Goal: Information Seeking & Learning: Learn about a topic

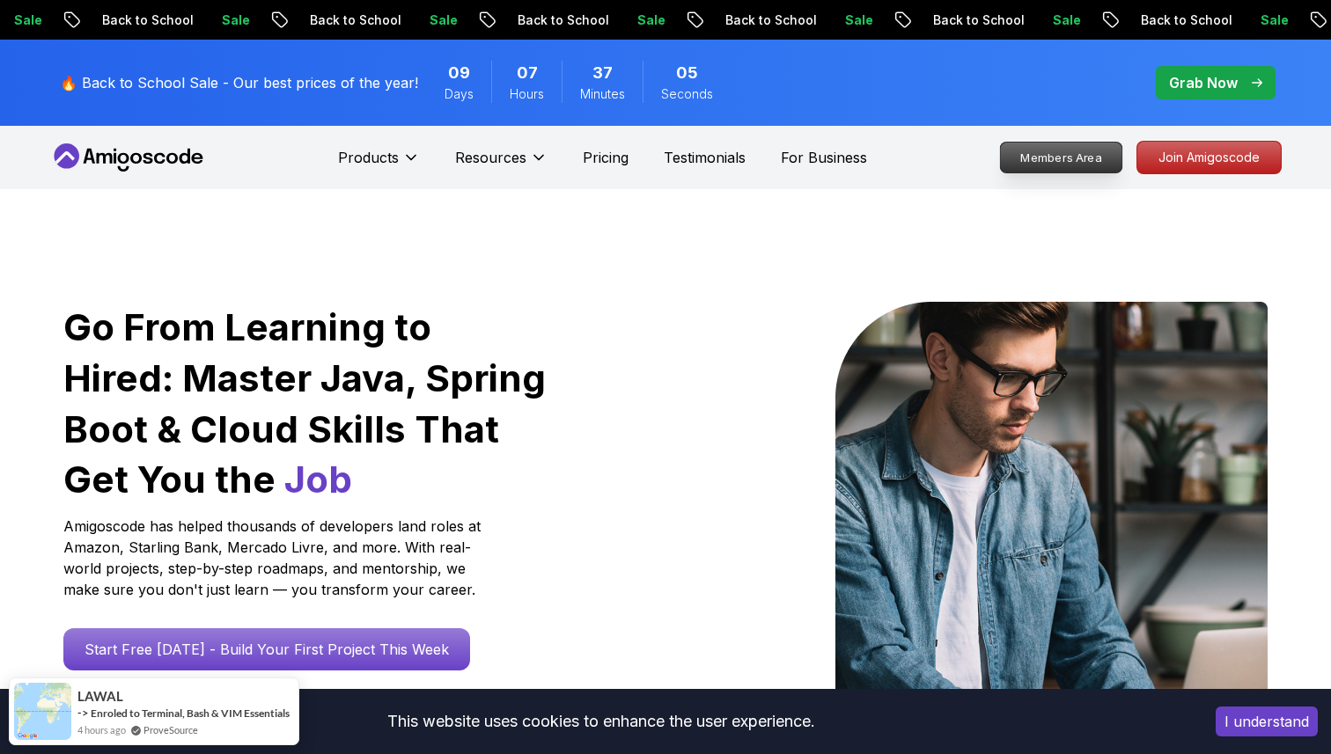
click at [1069, 156] on p "Members Area" at bounding box center [1061, 158] width 121 height 30
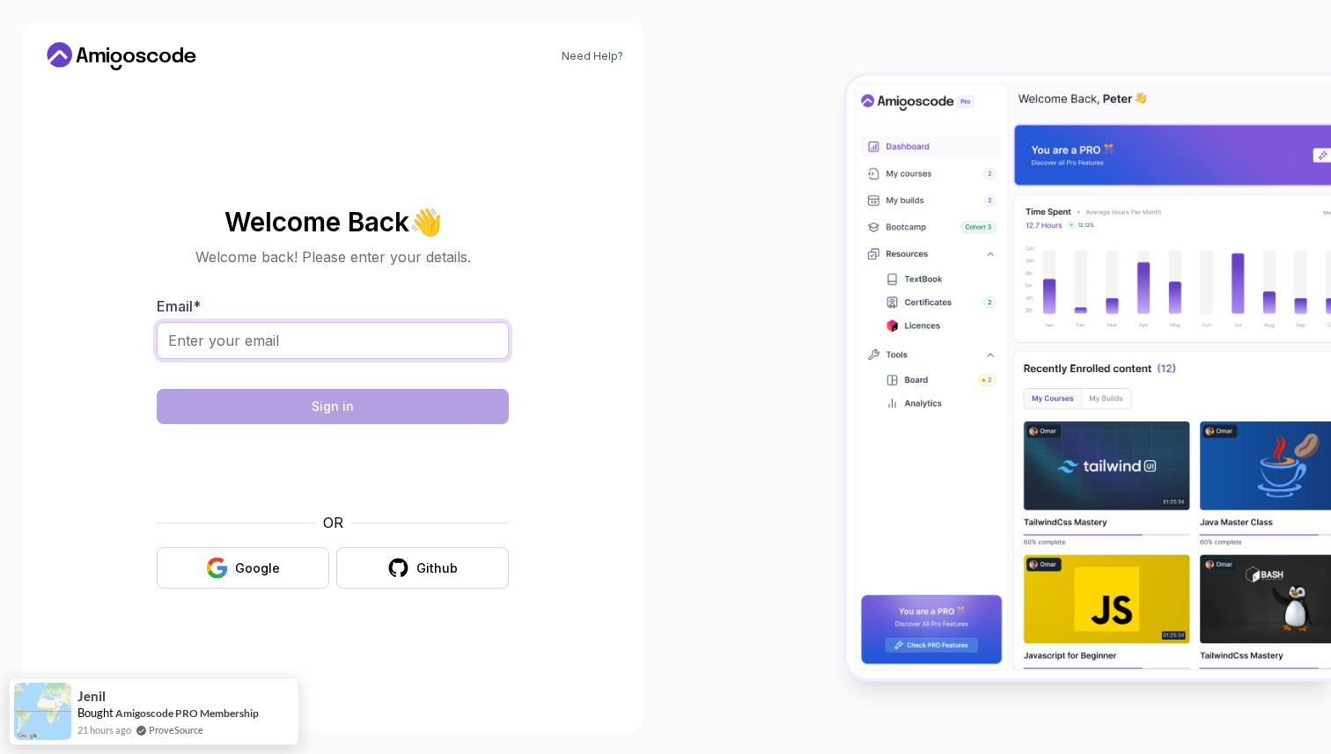
click at [377, 353] on input "Email *" at bounding box center [333, 340] width 352 height 37
click at [598, 502] on section "Welcome Back 👋 Welcome back! Please enter your details. Email * Sign in OR Goog…" at bounding box center [332, 398] width 581 height 416
click at [270, 570] on div "Google" at bounding box center [257, 569] width 45 height 18
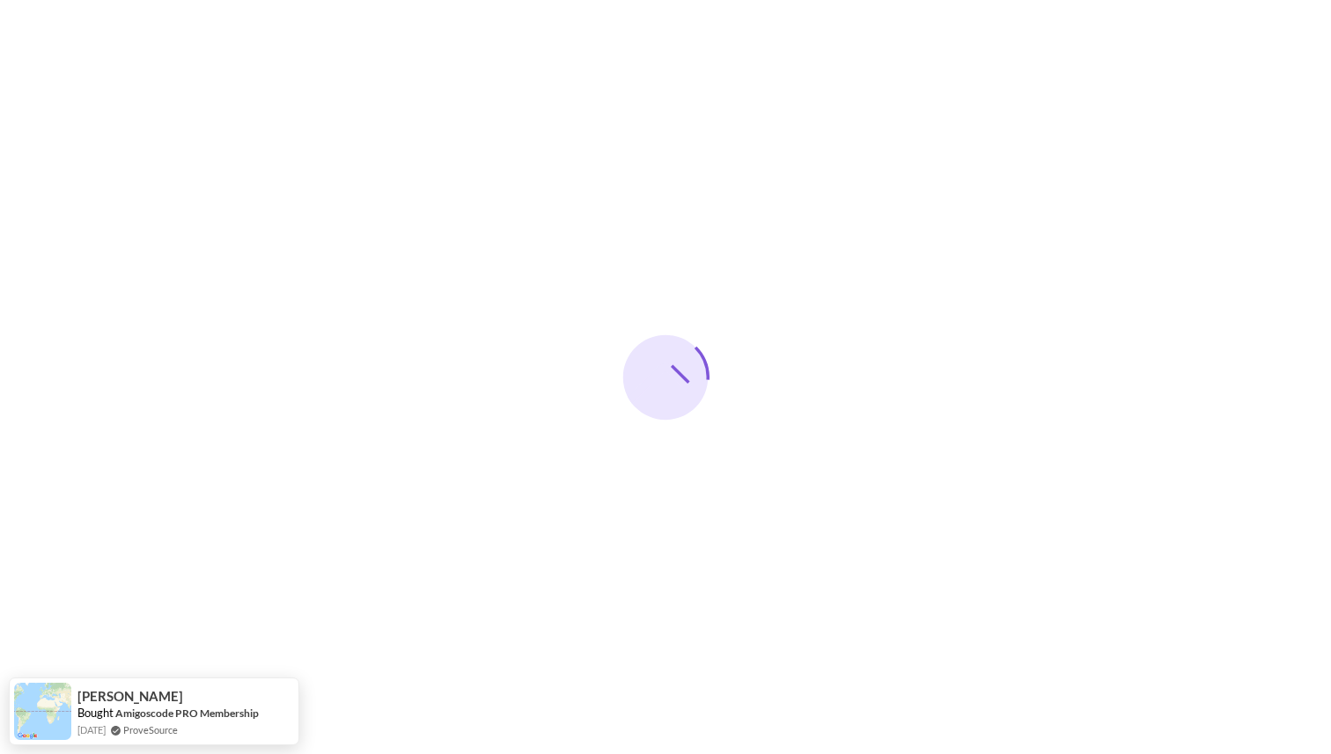
click at [1041, 202] on div at bounding box center [665, 377] width 1331 height 754
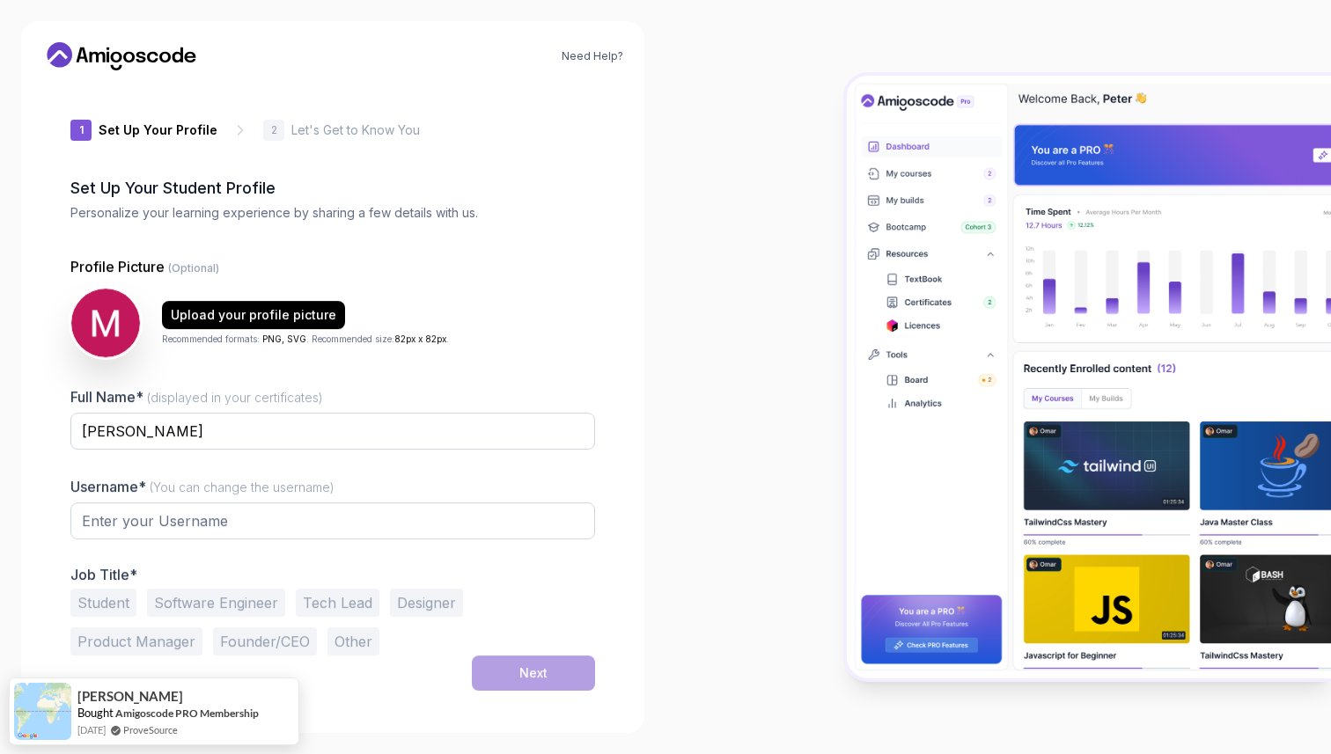
type input "proudlynx765b2"
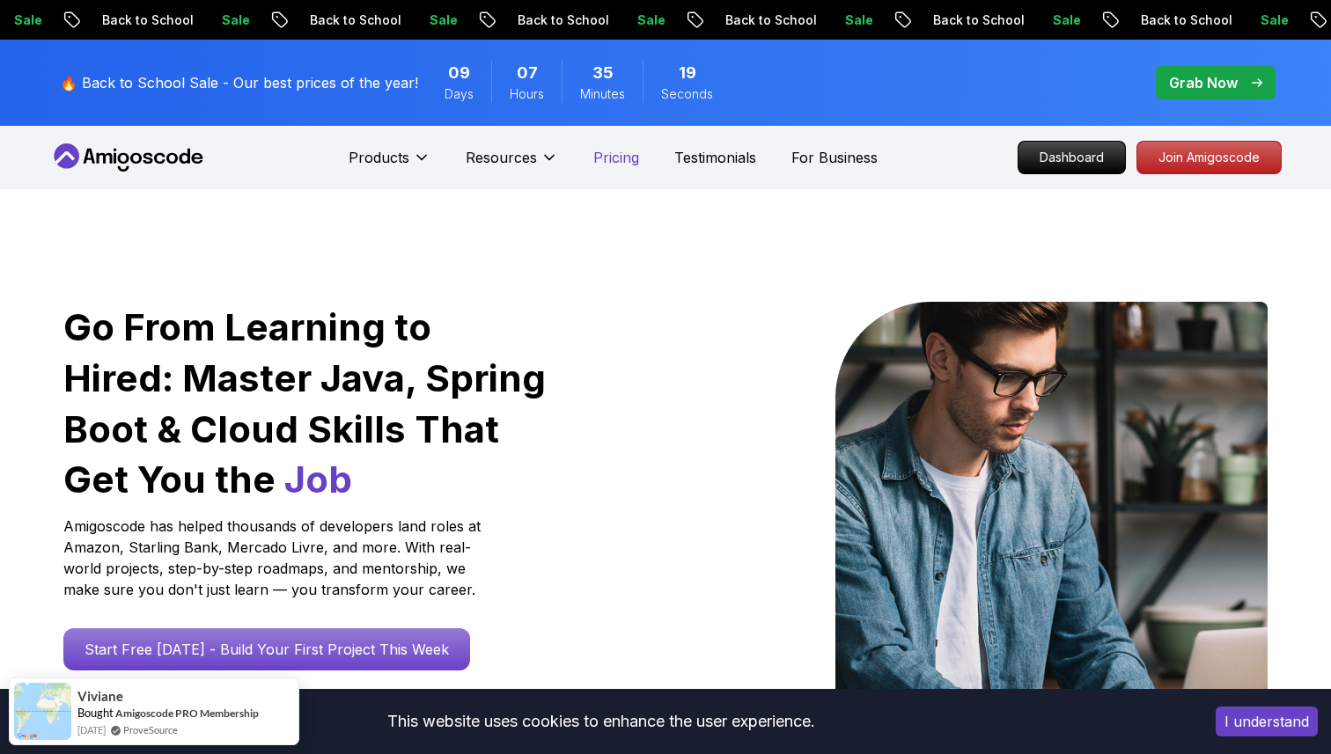
click at [606, 156] on p "Pricing" at bounding box center [616, 157] width 46 height 21
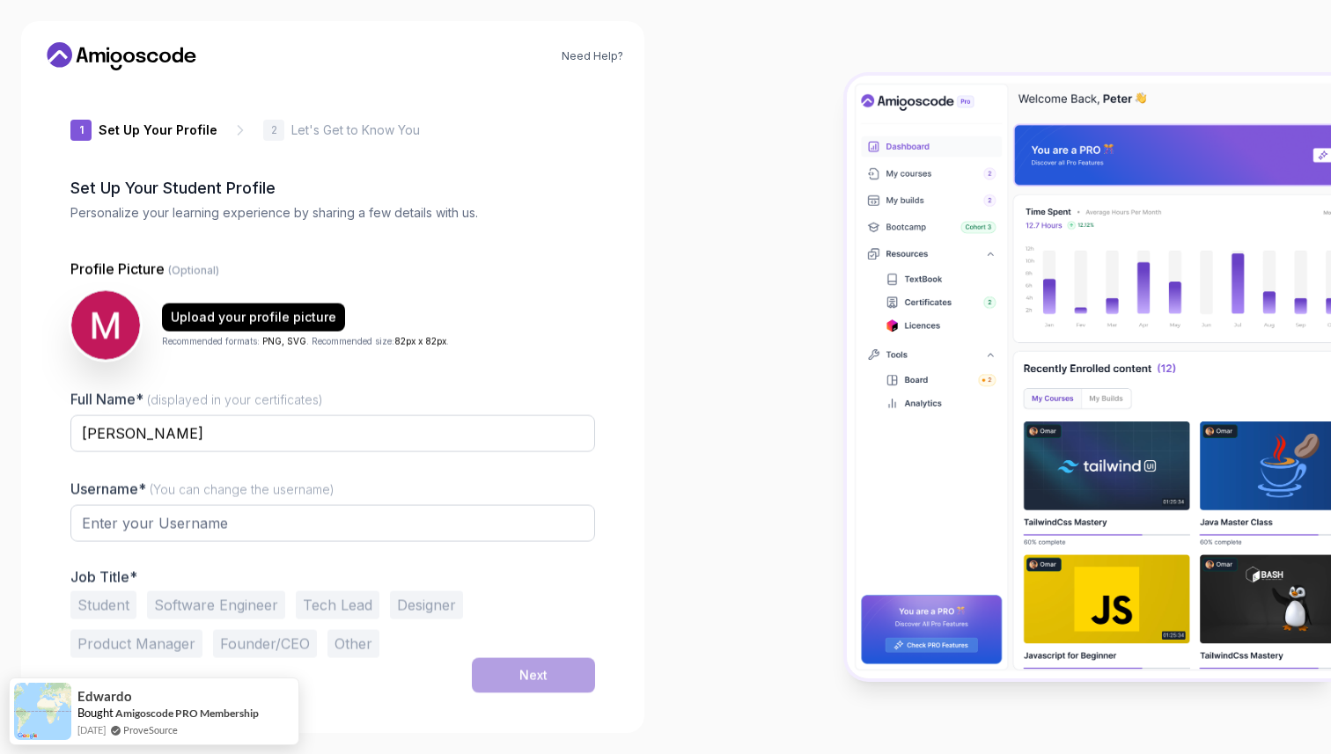
type input "loftycougarec1d7"
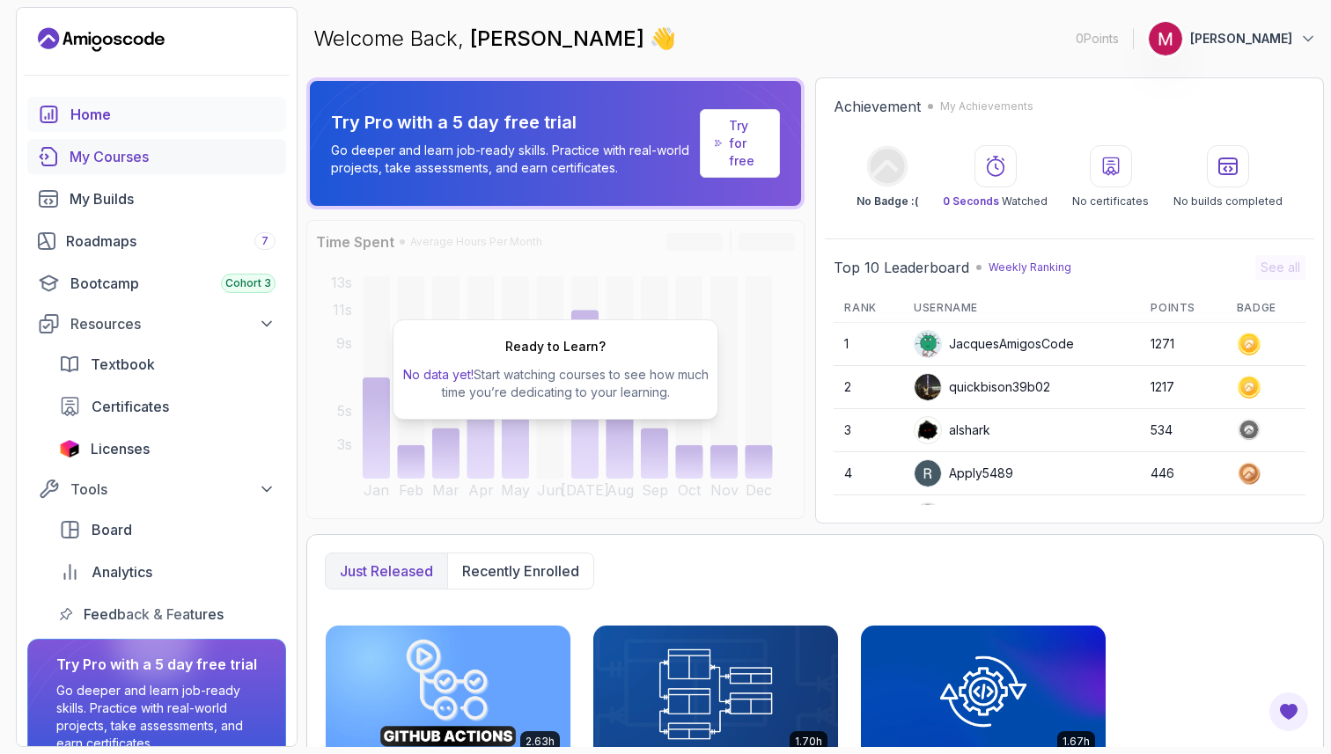
click at [134, 163] on div "My Courses" at bounding box center [173, 156] width 206 height 21
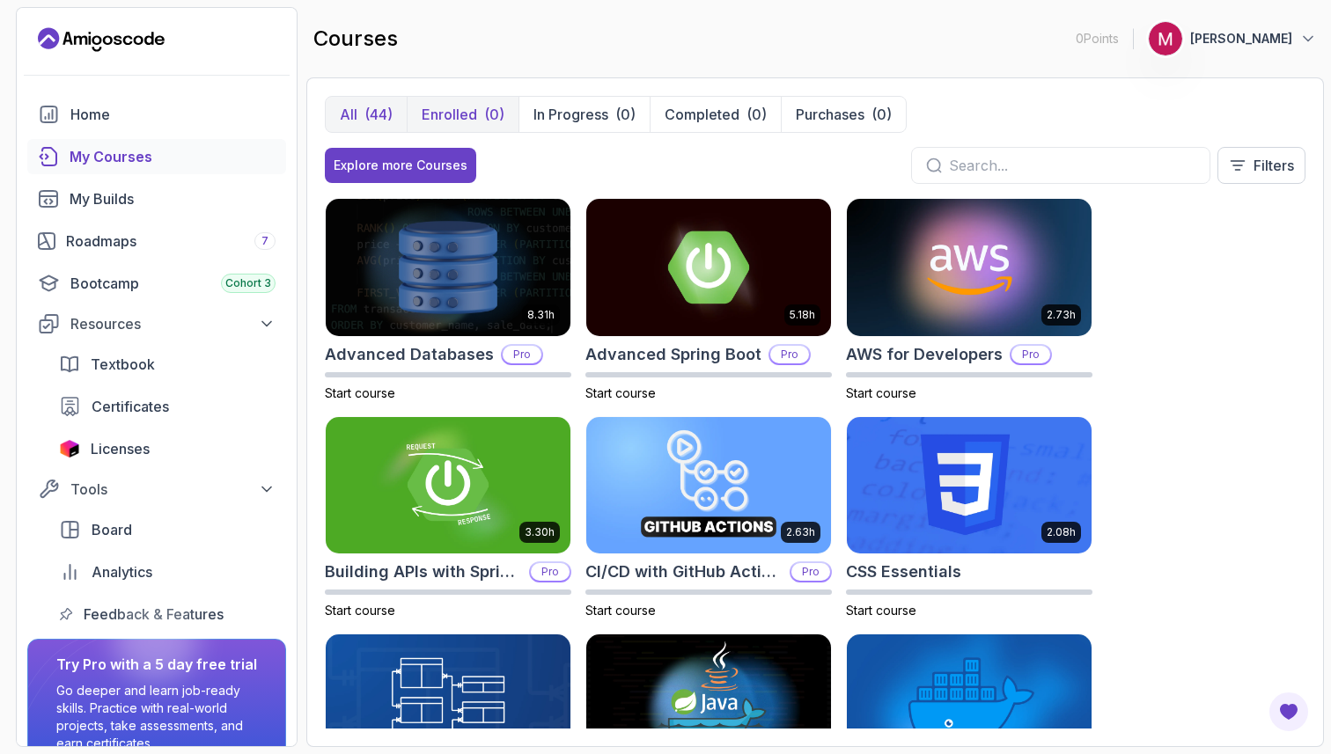
click at [466, 106] on p "Enrolled" at bounding box center [449, 114] width 55 height 21
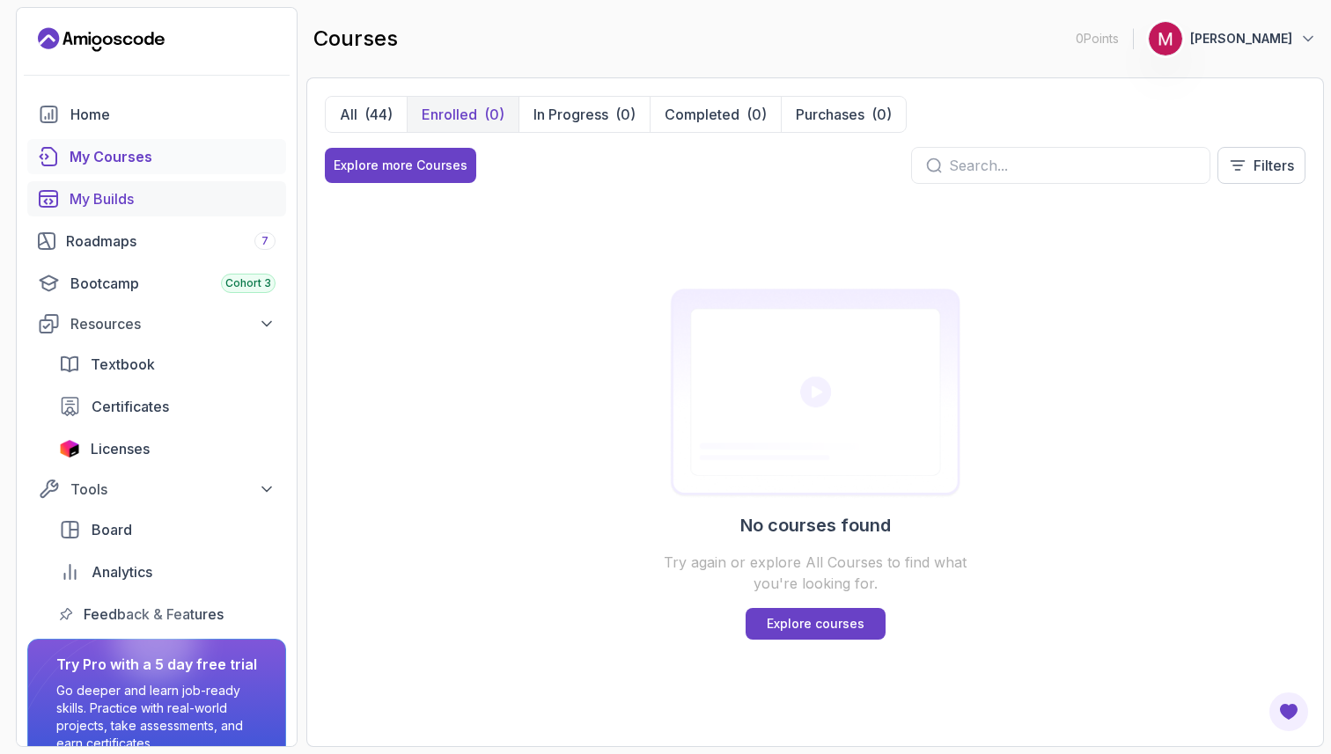
click at [151, 192] on div "My Builds" at bounding box center [173, 198] width 206 height 21
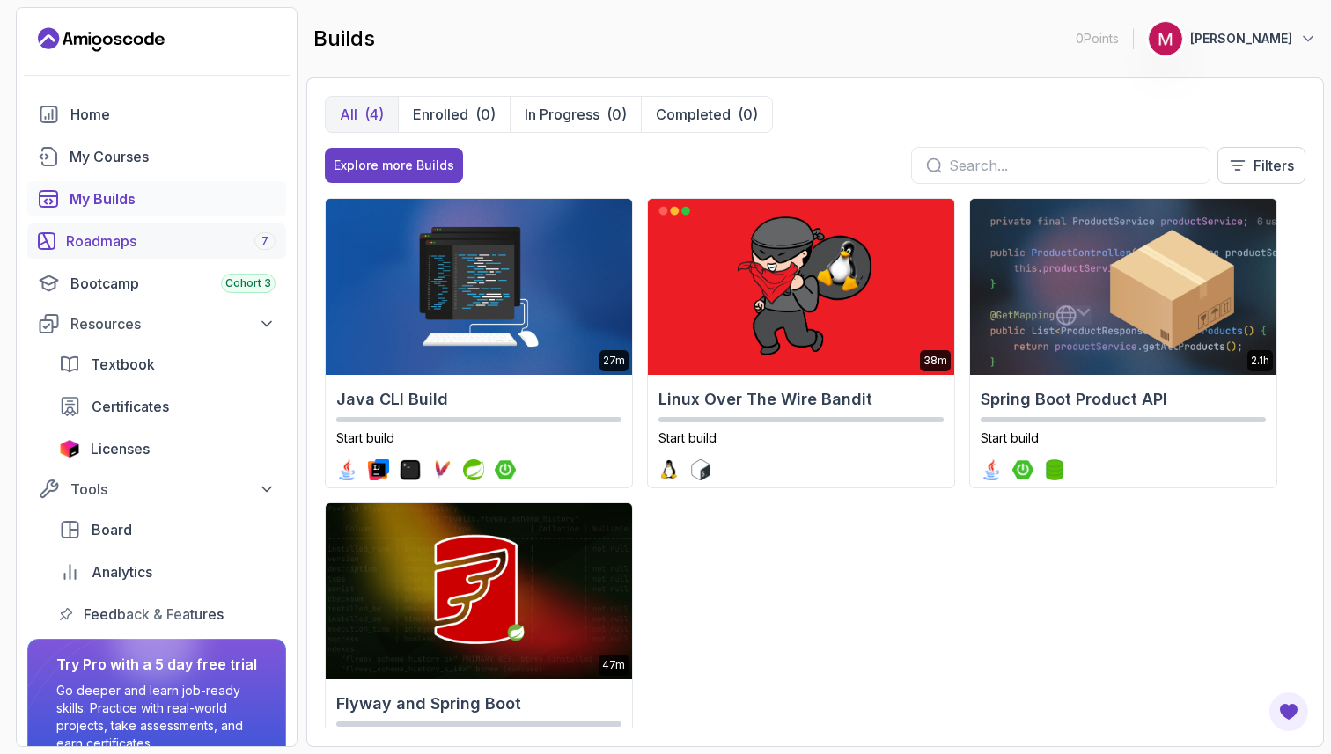
click at [177, 248] on div "Roadmaps 7" at bounding box center [170, 241] width 209 height 21
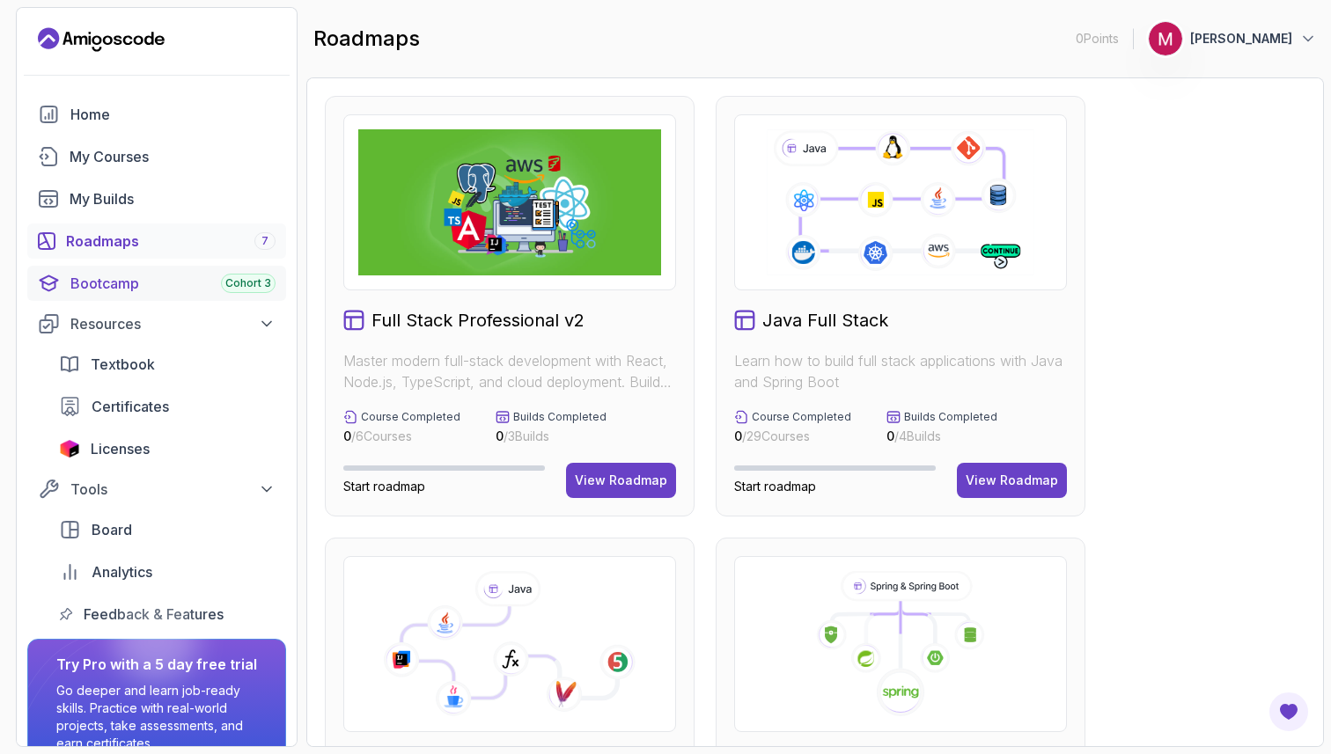
click at [157, 287] on div "Bootcamp Cohort 3" at bounding box center [172, 283] width 205 height 21
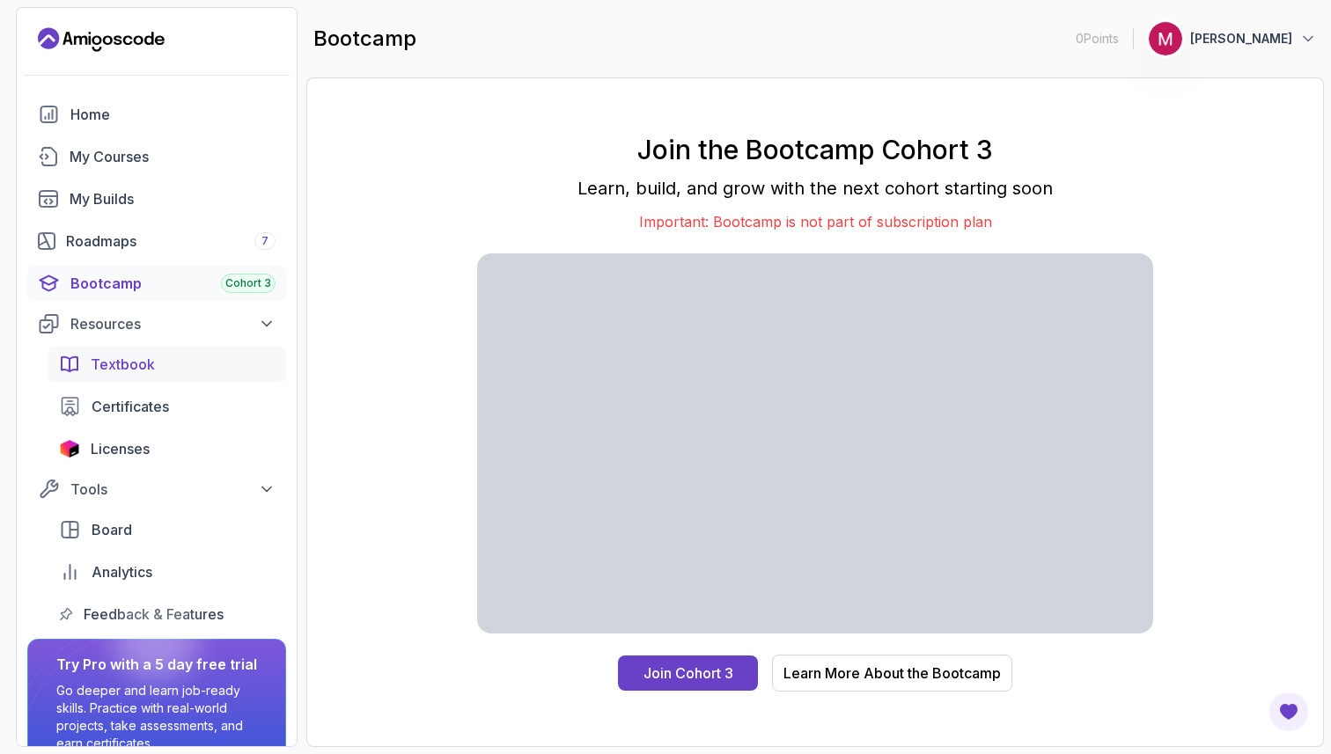
click at [154, 372] on div "Textbook" at bounding box center [183, 364] width 185 height 21
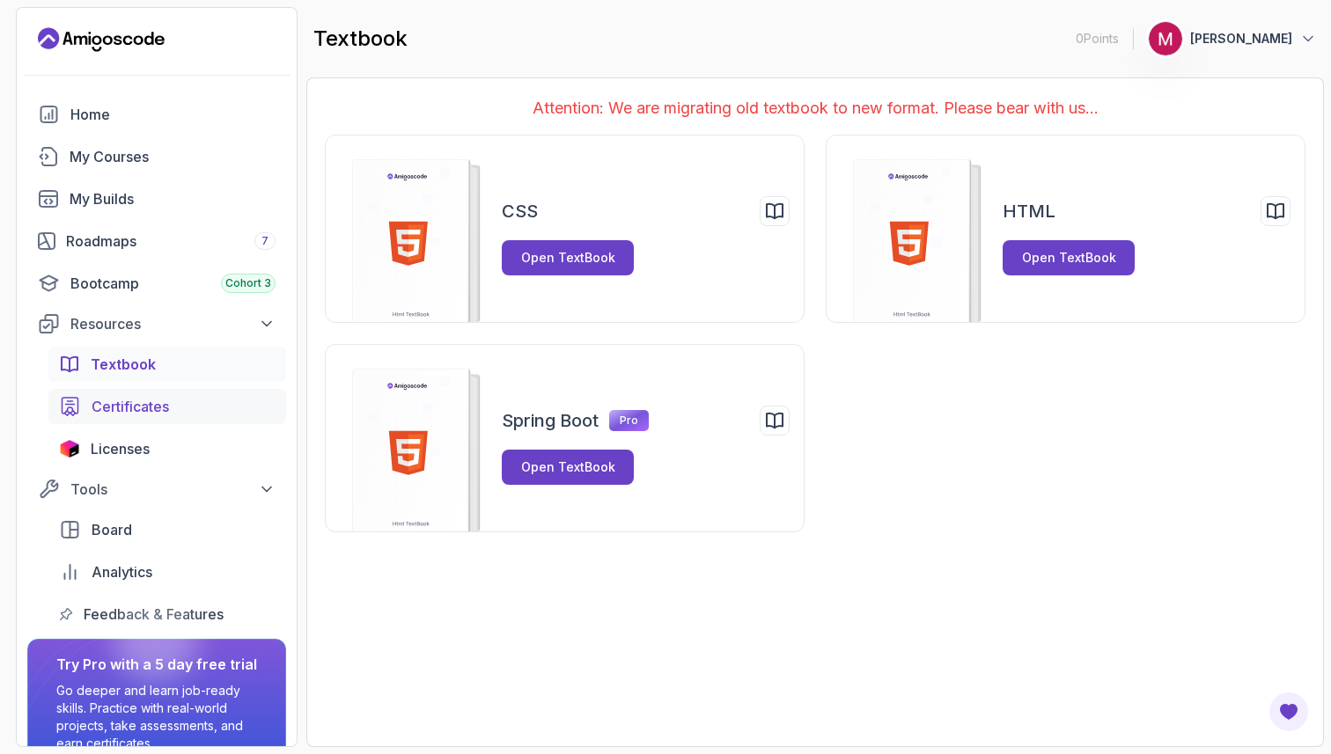
click at [154, 416] on span "Certificates" at bounding box center [130, 406] width 77 height 21
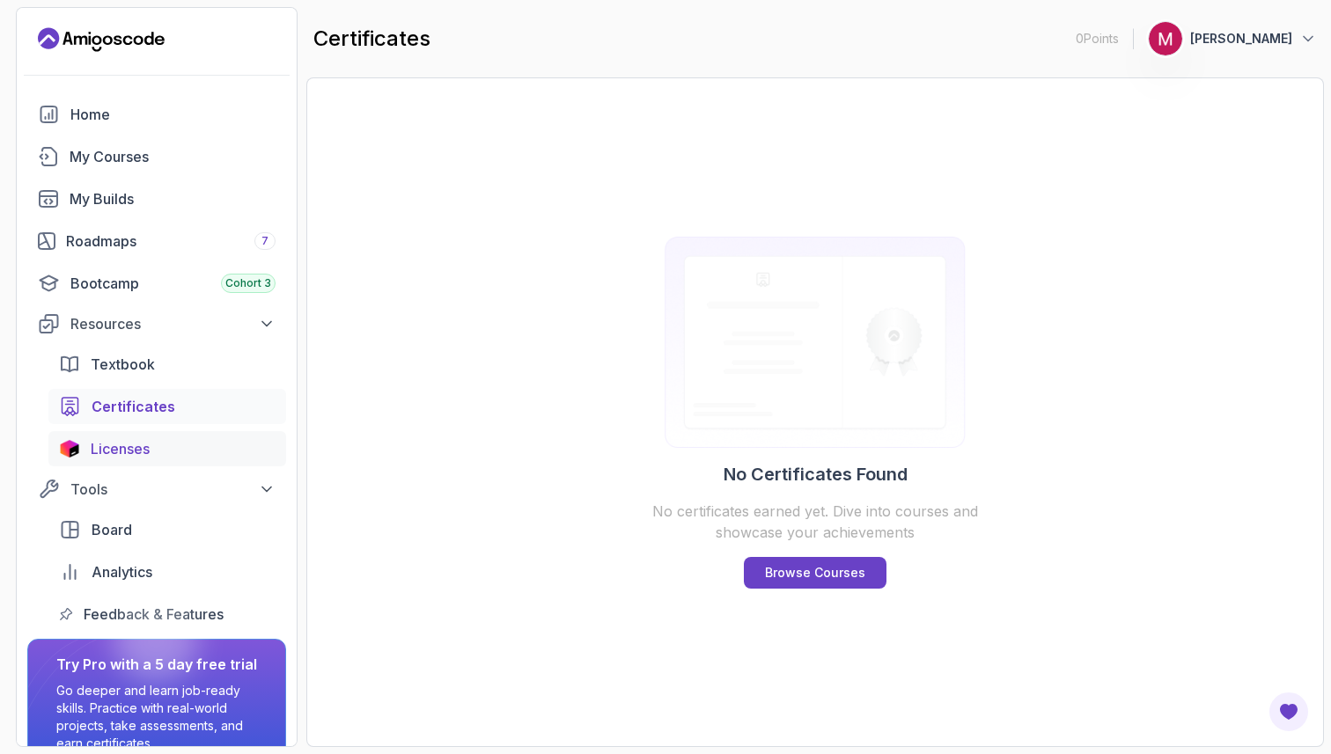
click at [139, 451] on span "Licenses" at bounding box center [120, 448] width 59 height 21
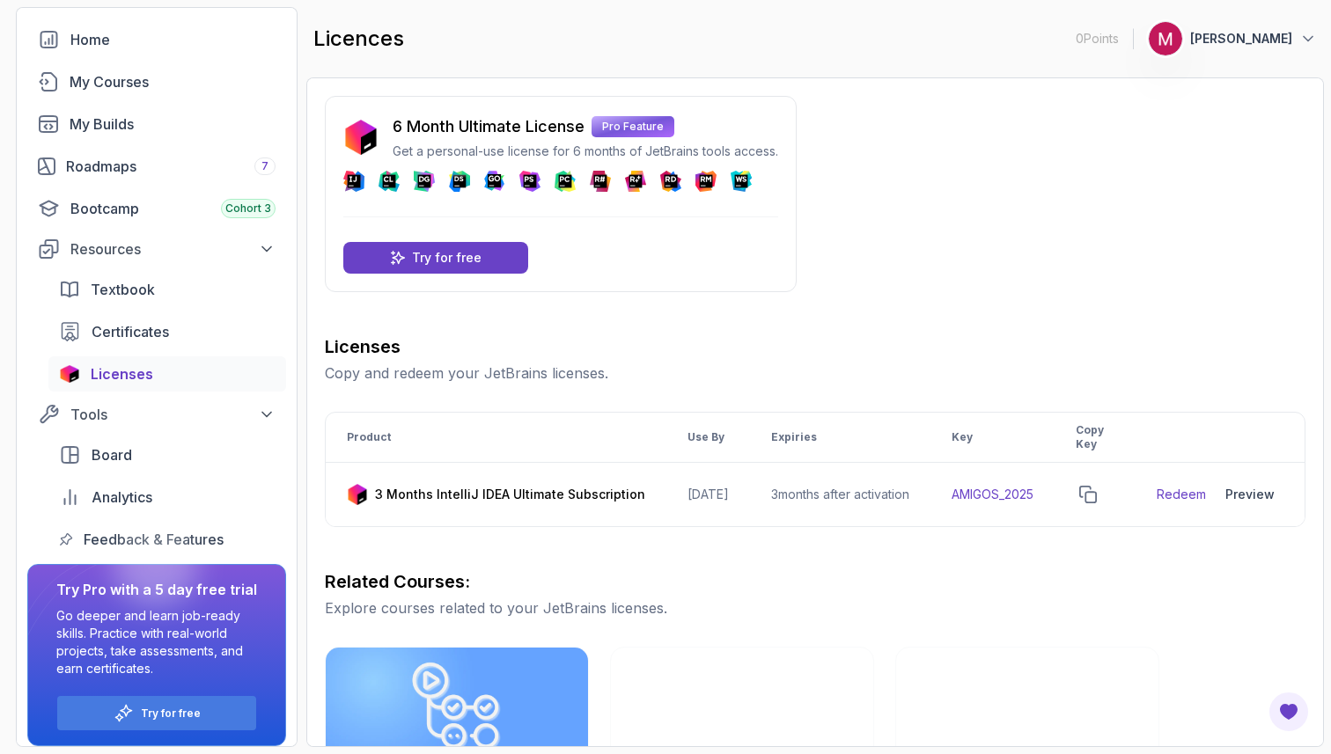
scroll to position [85, 0]
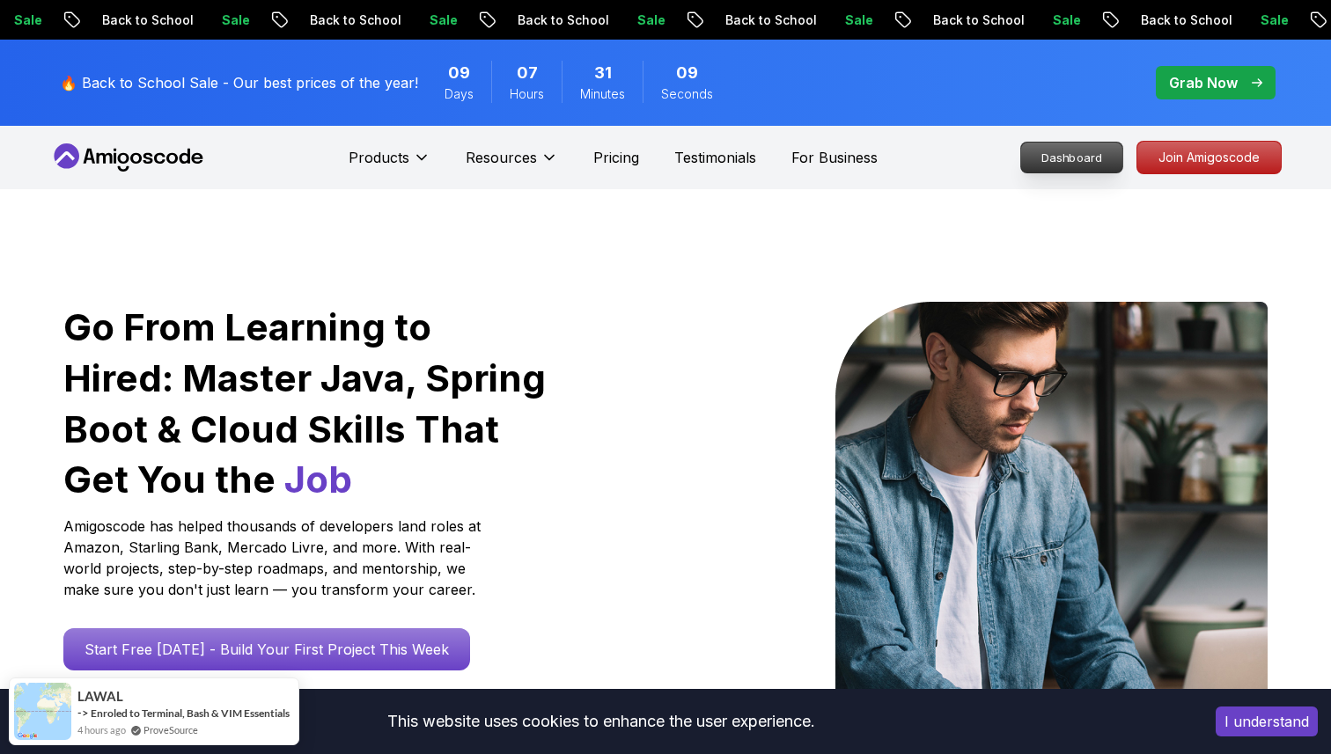
click at [1052, 162] on p "Dashboard" at bounding box center [1071, 158] width 101 height 30
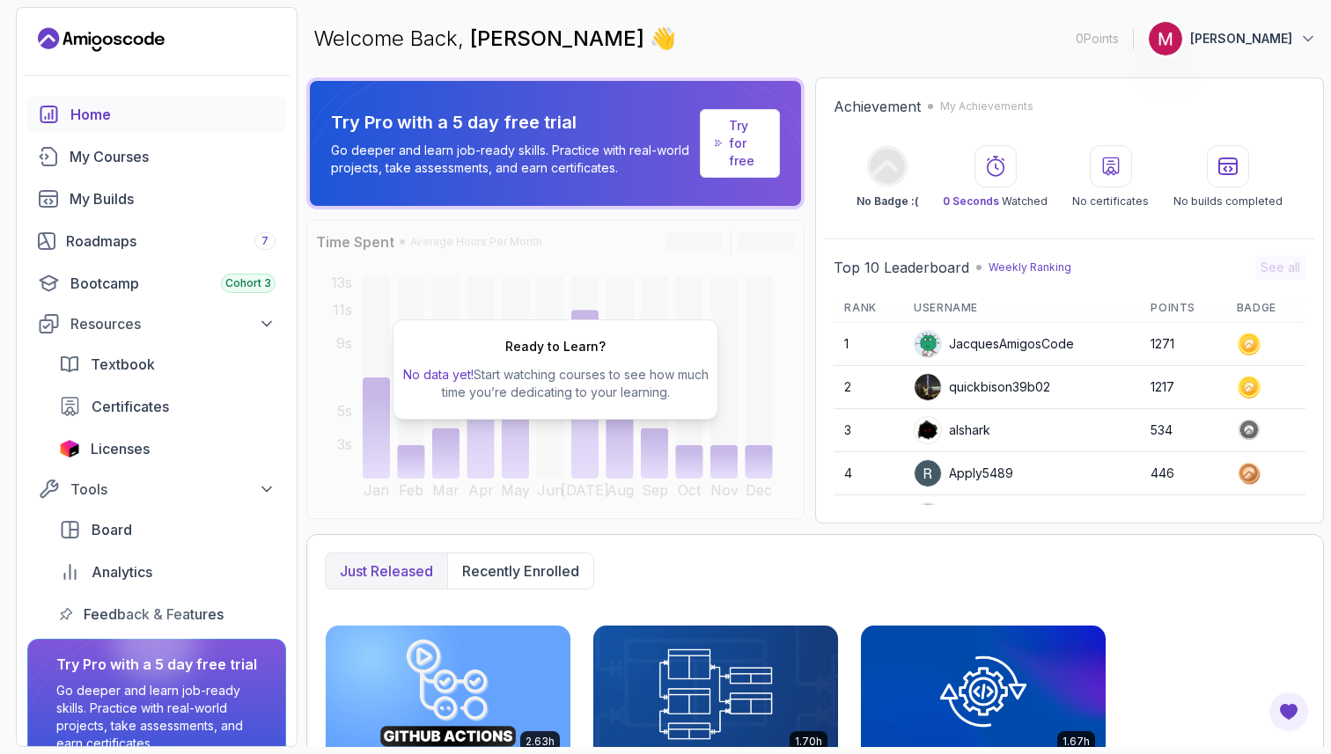
click at [1280, 48] on button "[PERSON_NAME]" at bounding box center [1232, 38] width 169 height 35
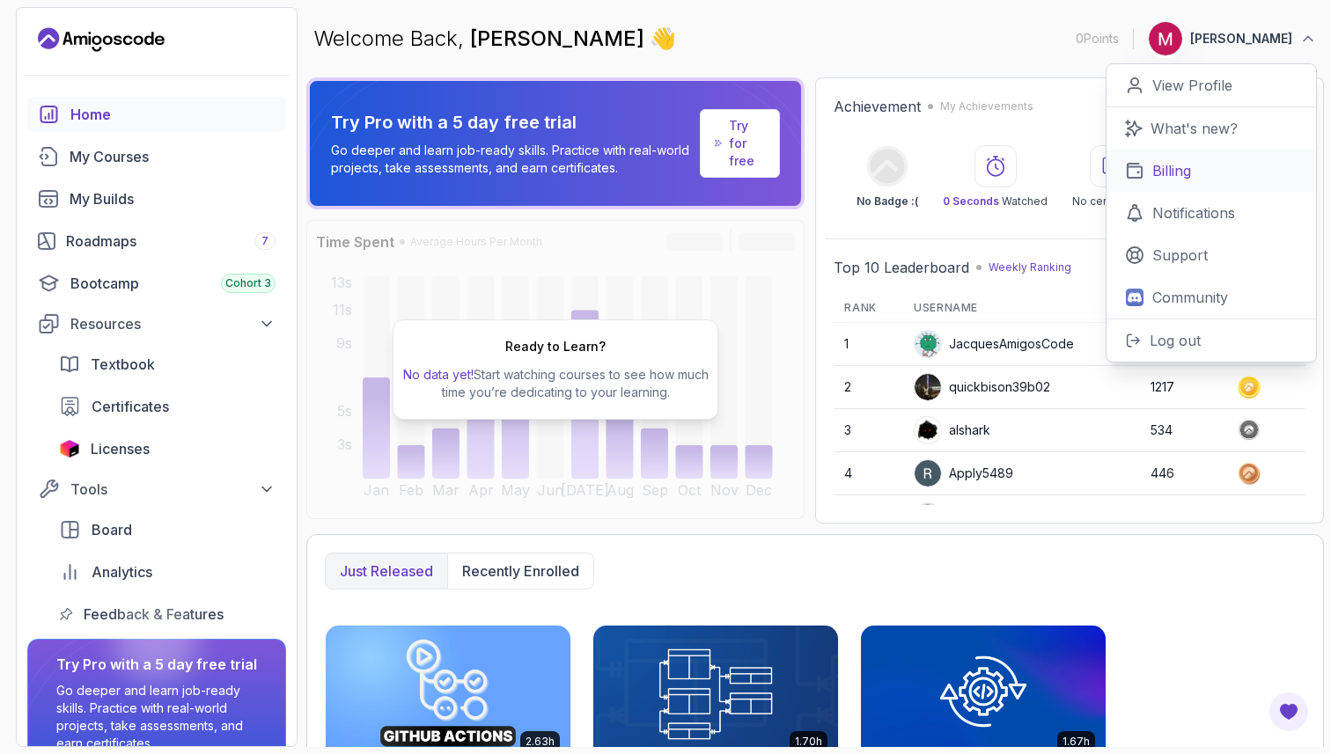
click at [1170, 180] on p "Billing" at bounding box center [1171, 170] width 39 height 21
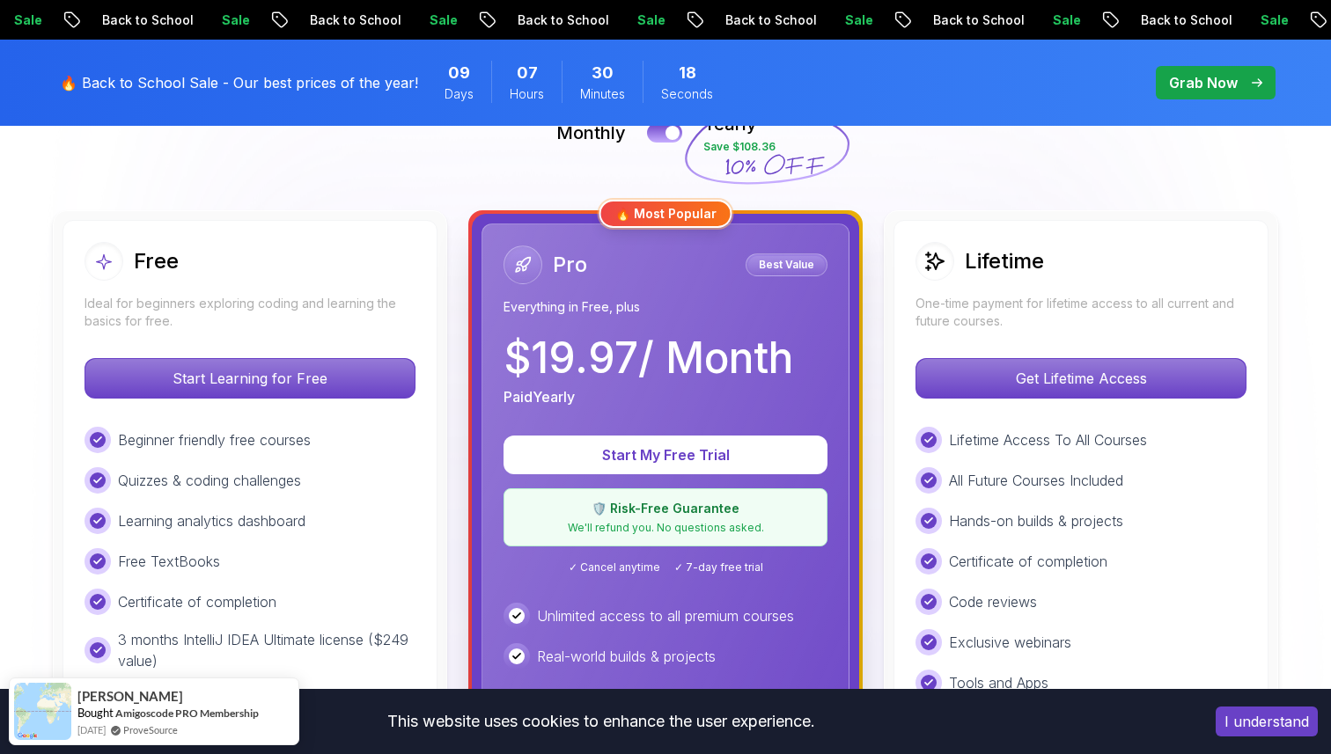
scroll to position [432, 0]
click at [1009, 282] on div "Lifetime One-time payment for lifetime access to all current and future courses." at bounding box center [1080, 287] width 331 height 88
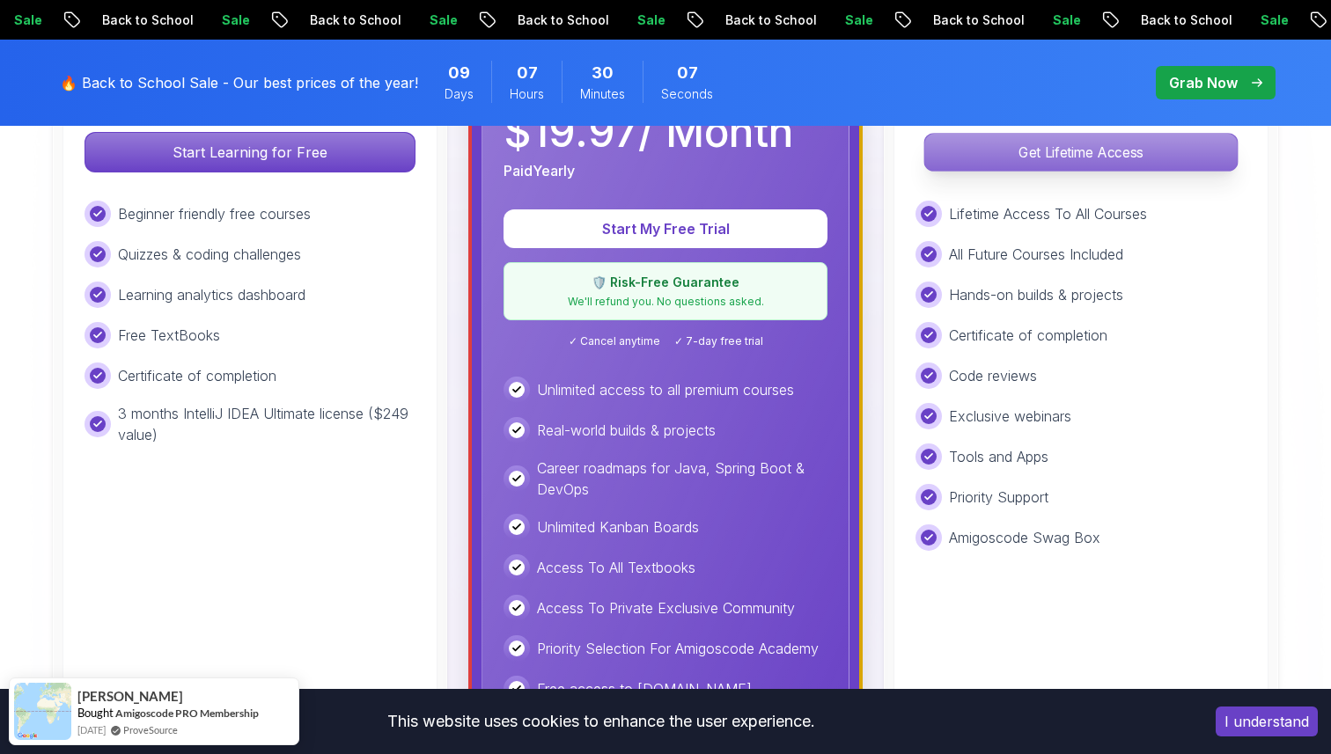
scroll to position [660, 0]
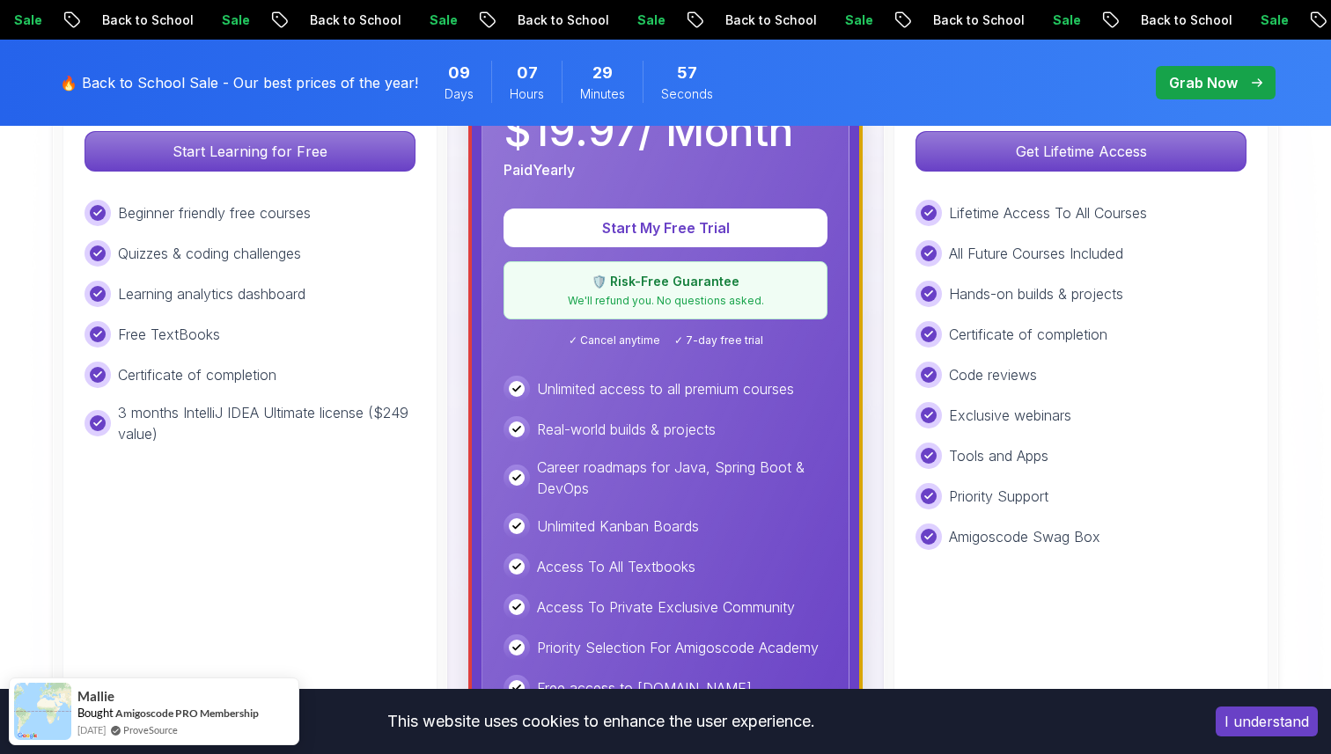
click at [1266, 729] on button "I understand" at bounding box center [1266, 722] width 102 height 30
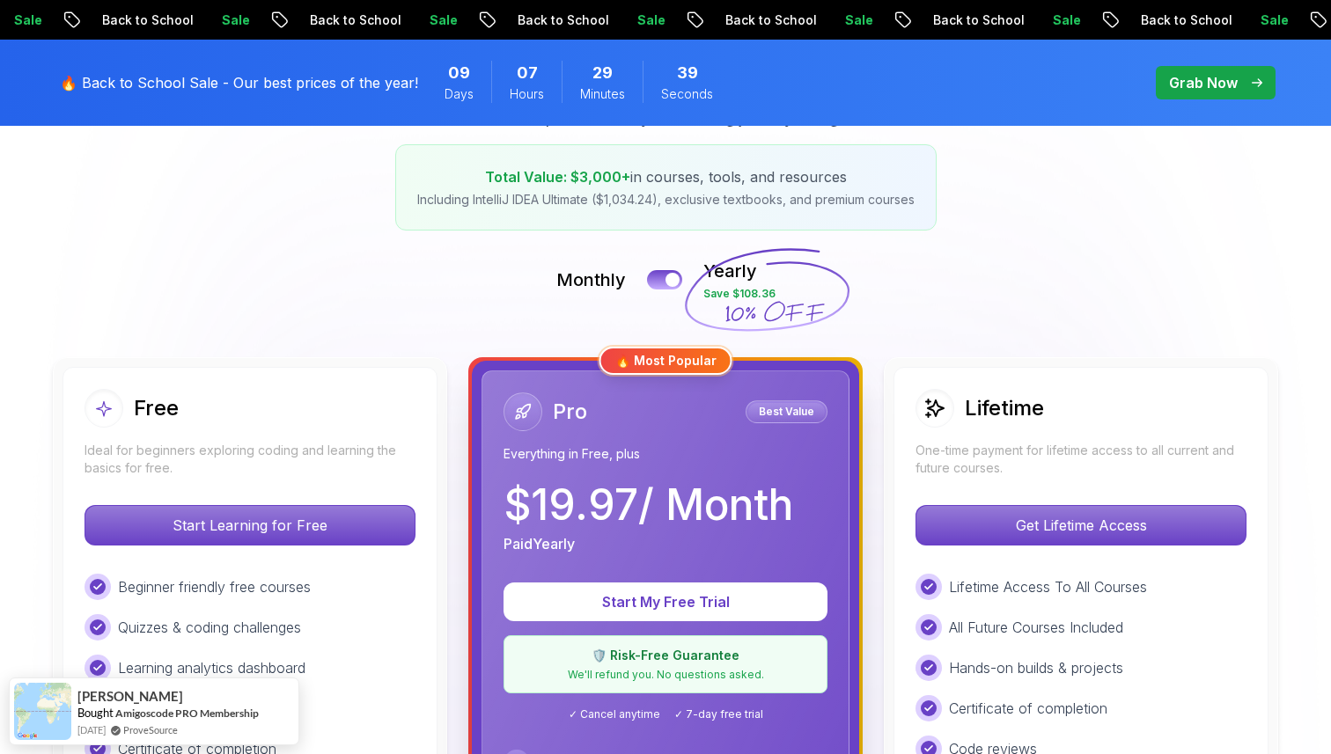
scroll to position [285, 0]
click at [654, 275] on button at bounding box center [664, 280] width 37 height 20
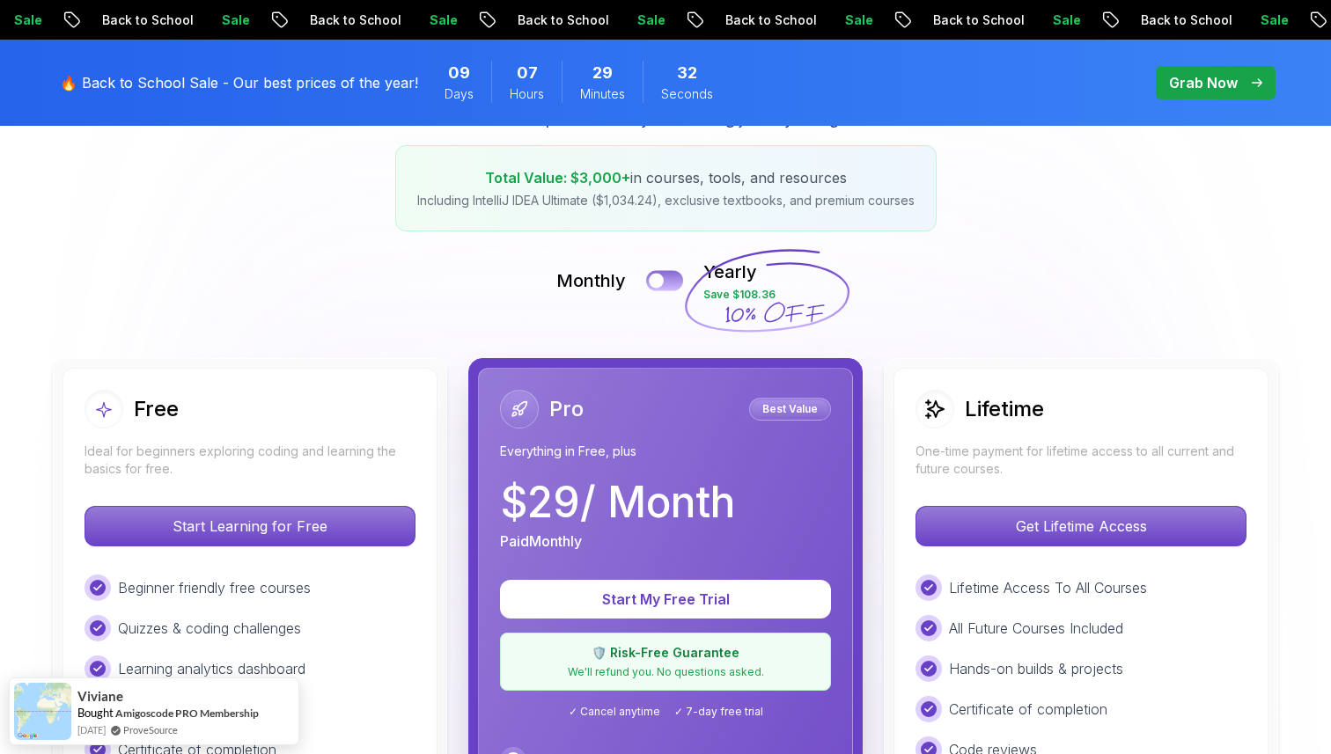
click at [672, 283] on button at bounding box center [664, 280] width 37 height 20
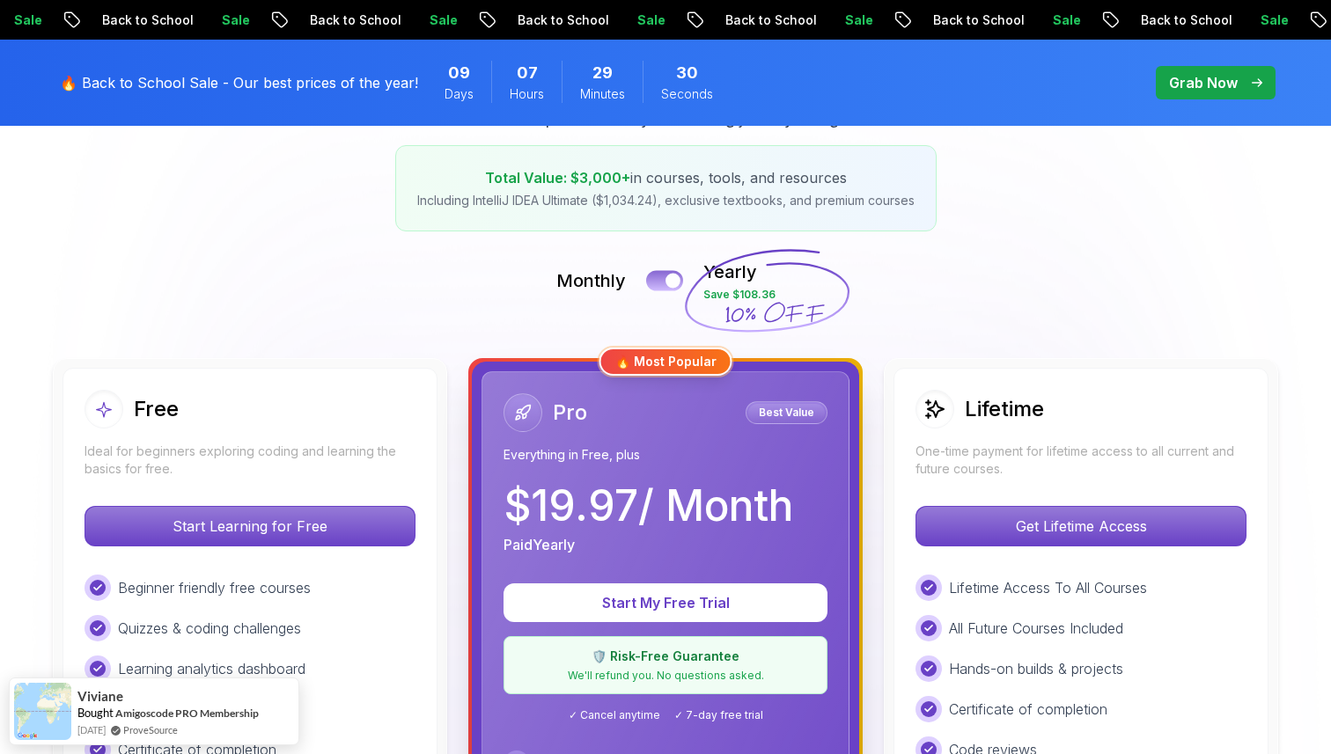
click at [656, 282] on button at bounding box center [664, 280] width 37 height 20
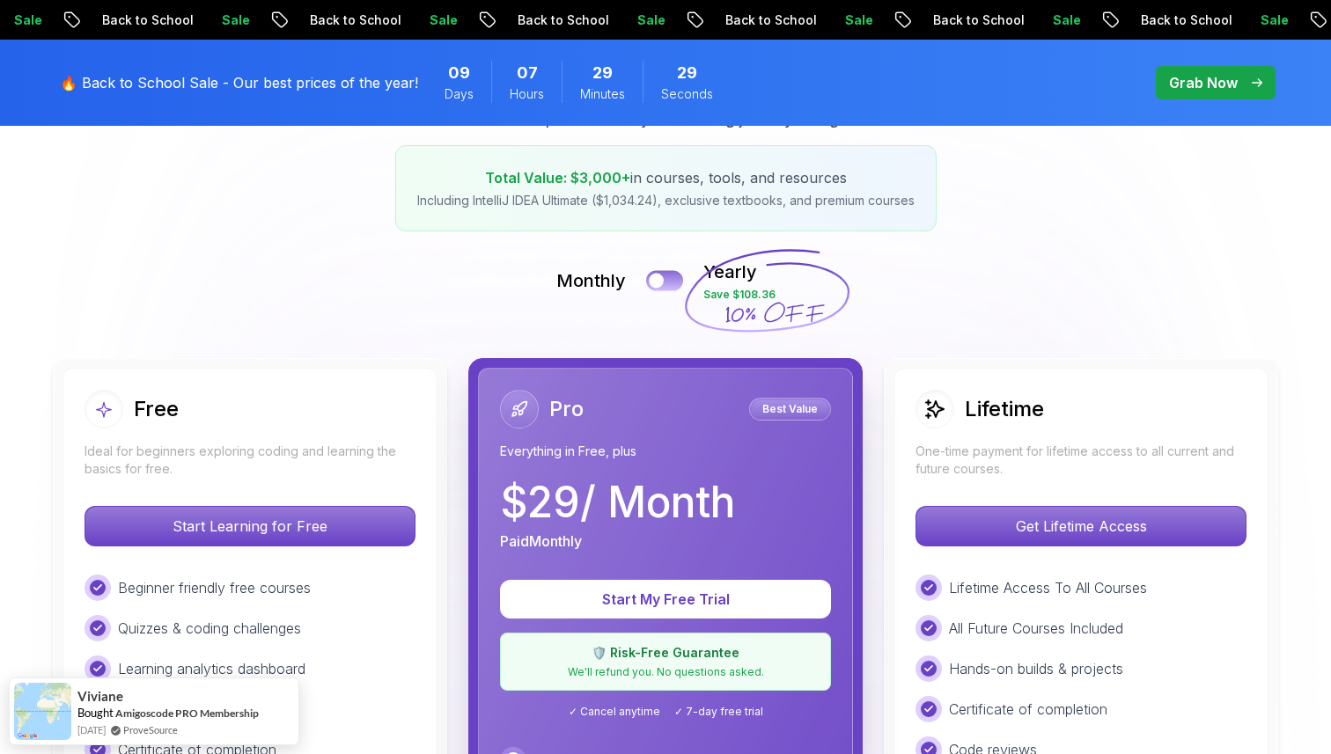
click at [678, 281] on button at bounding box center [664, 280] width 37 height 20
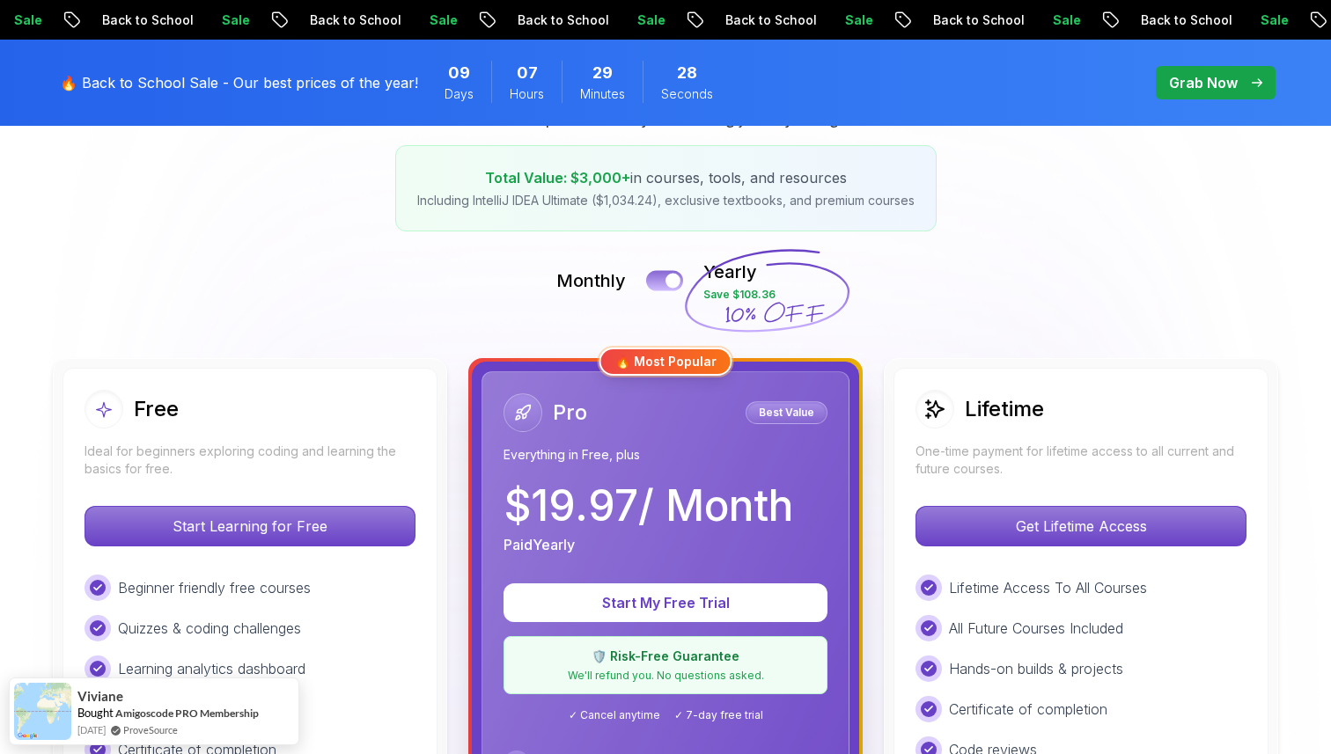
click at [655, 281] on button at bounding box center [664, 280] width 37 height 20
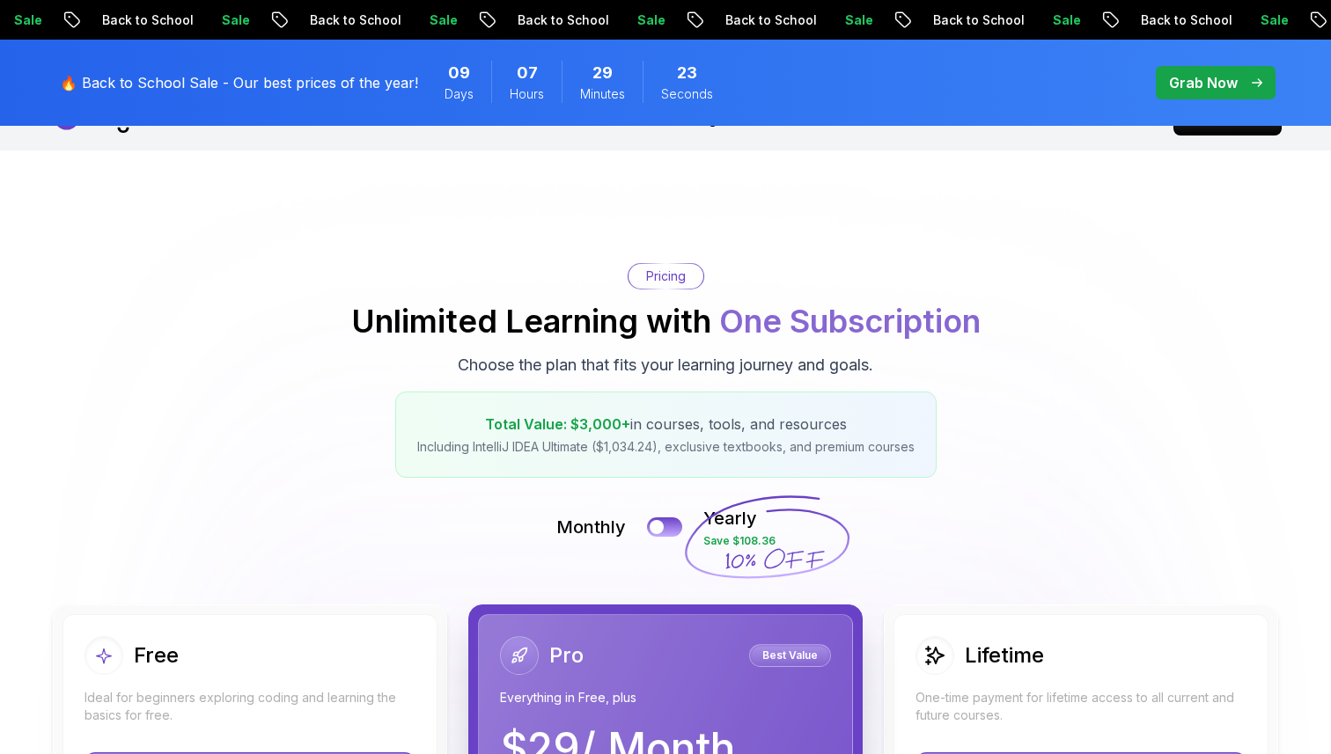
scroll to position [0, 0]
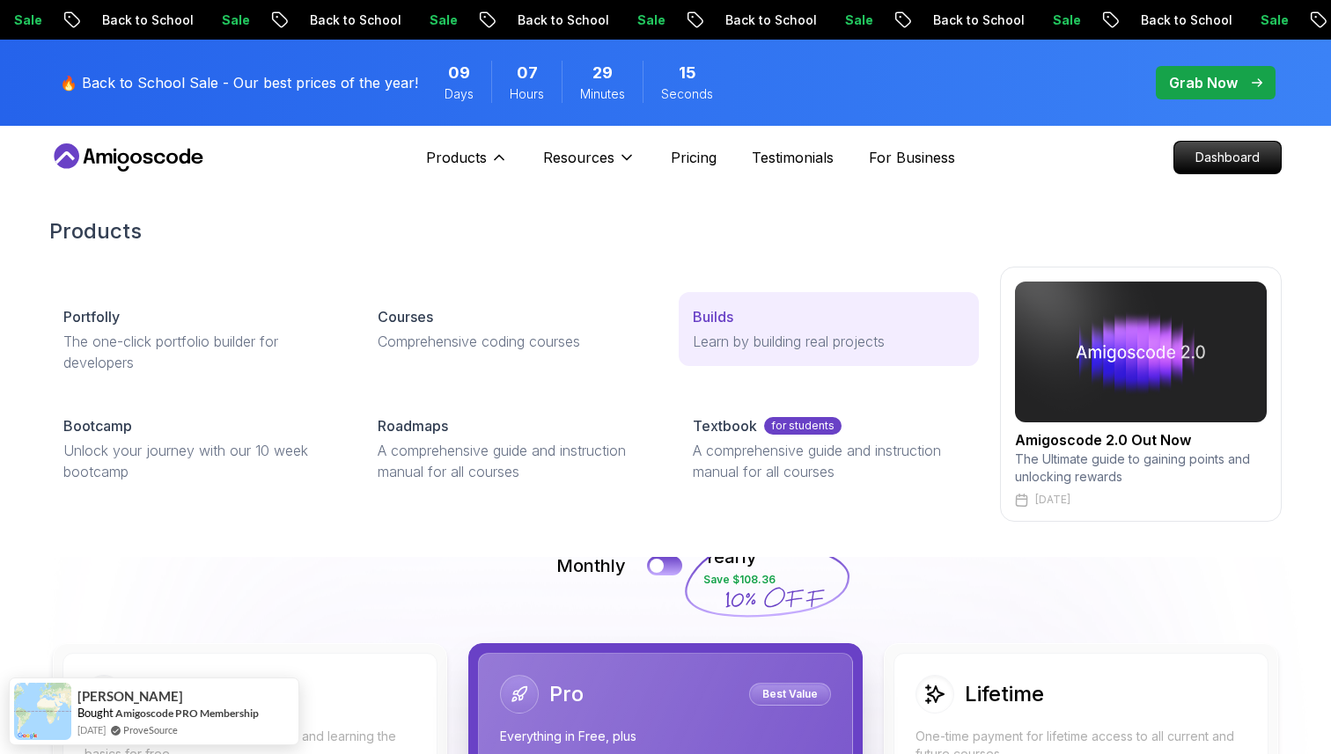
click at [729, 325] on p "Builds" at bounding box center [713, 316] width 40 height 21
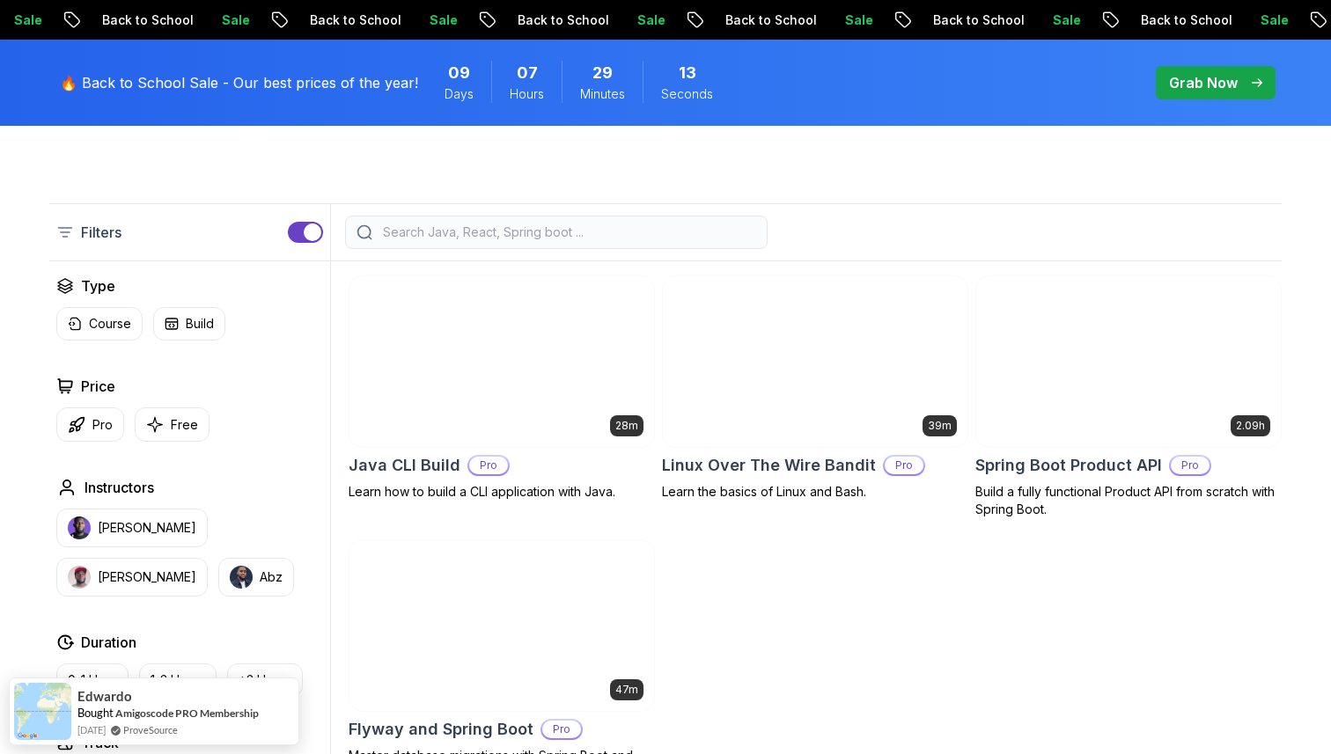
scroll to position [404, 0]
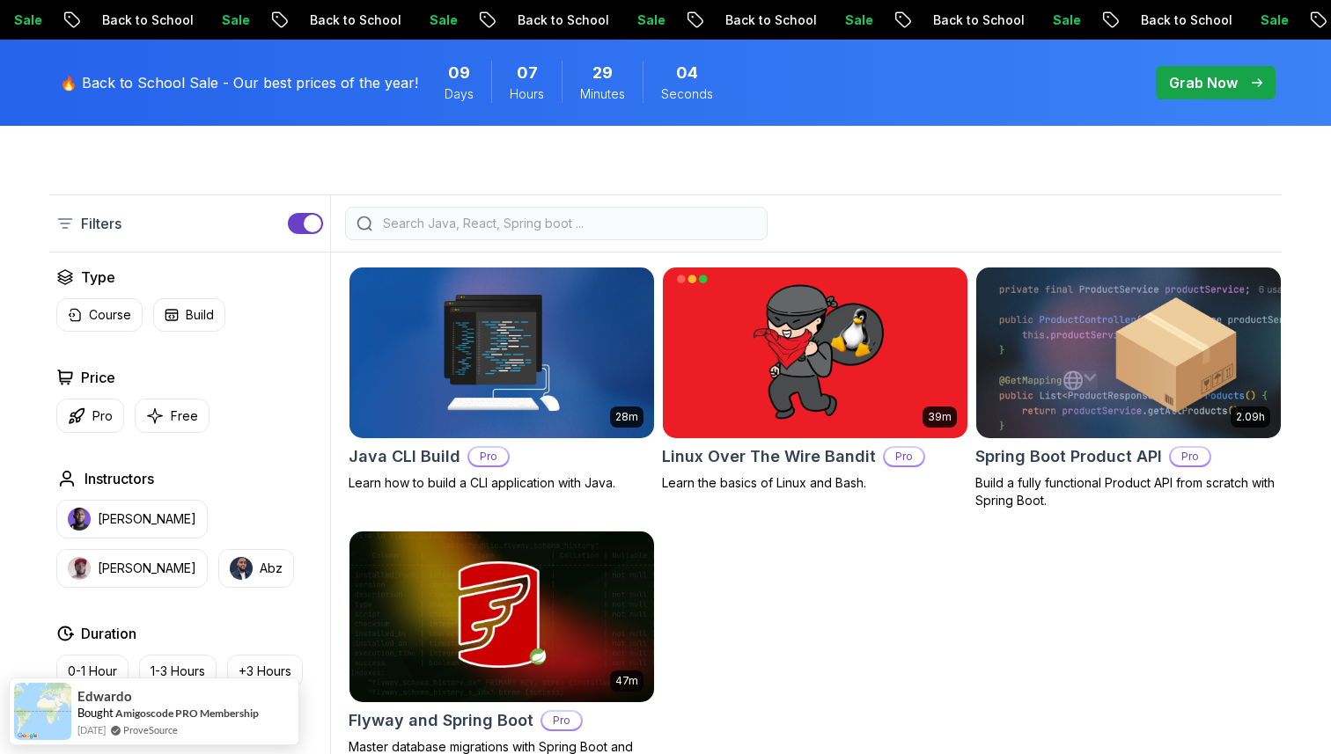
scroll to position [400, 0]
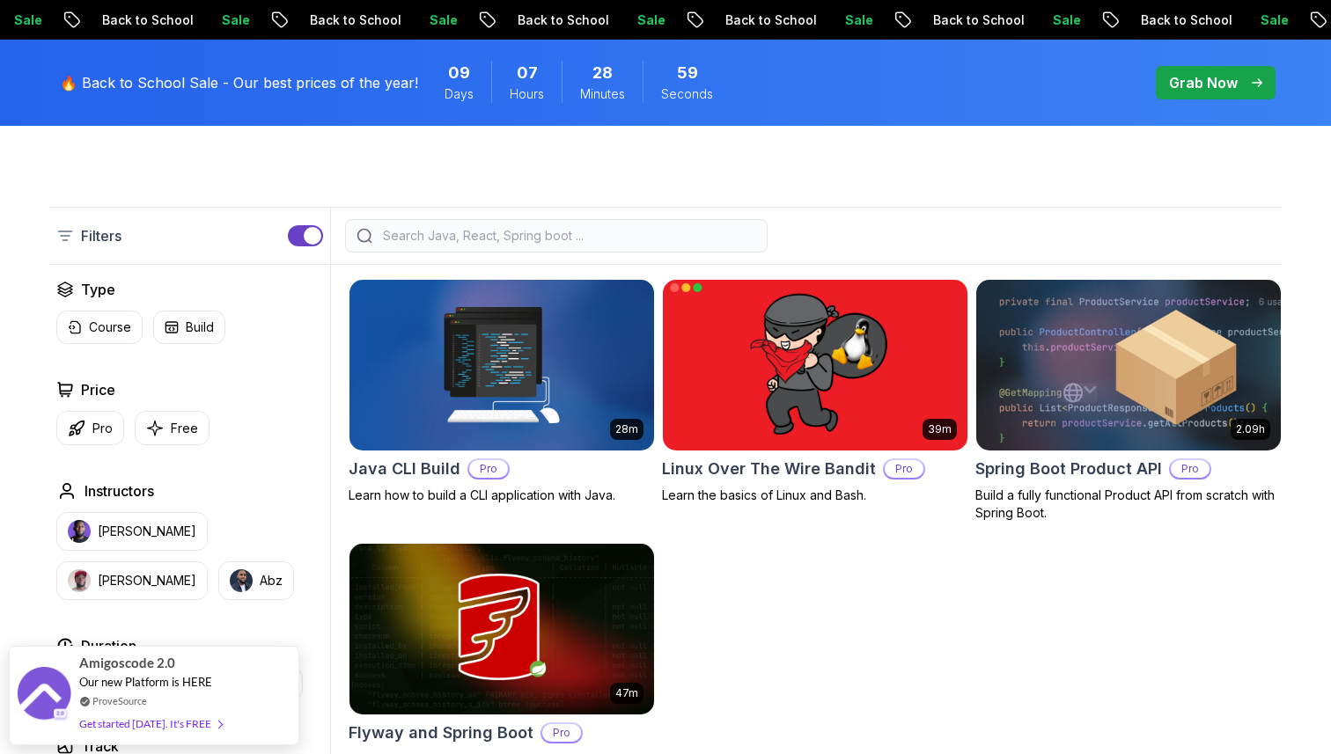
click at [813, 454] on div "39m Linux Over The Wire Bandit Pro Learn the basics of Linux and Bash." at bounding box center [815, 391] width 306 height 225
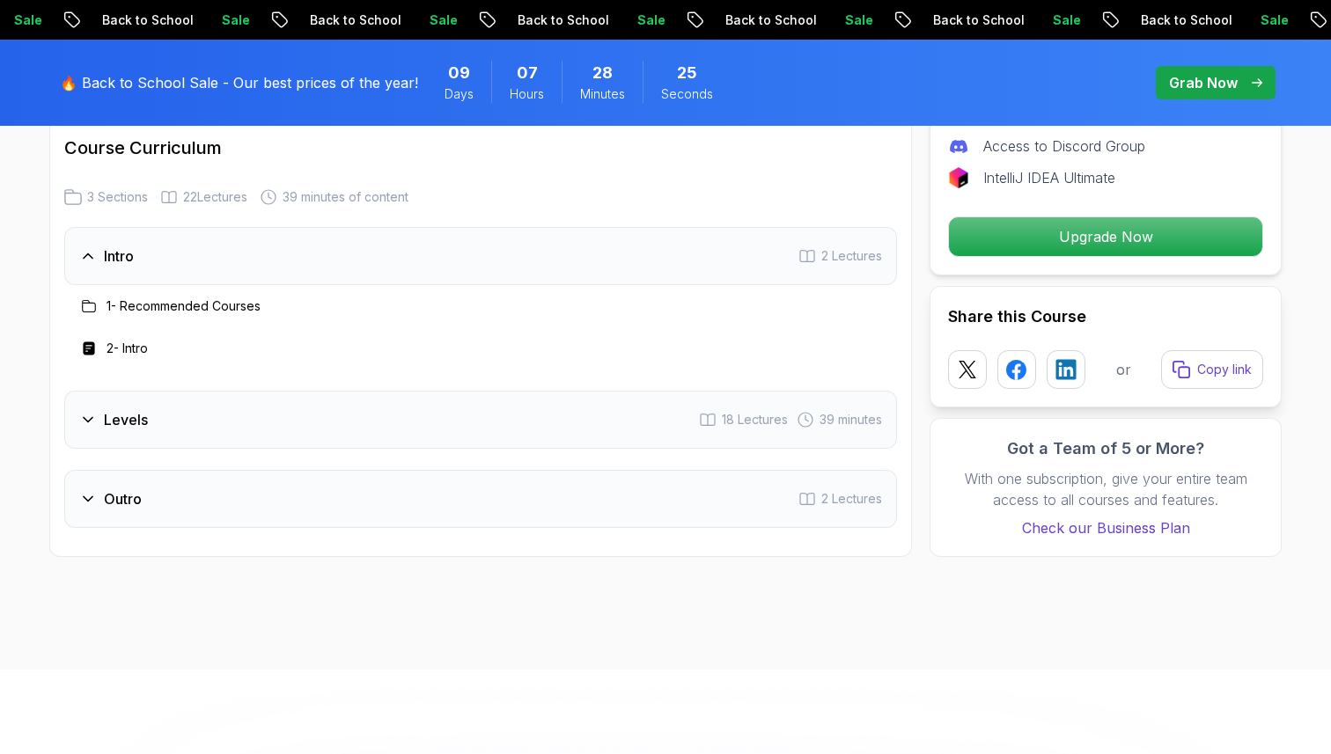
scroll to position [2048, 0]
click at [327, 429] on div "Levels 18 Lectures 39 minutes" at bounding box center [480, 419] width 832 height 58
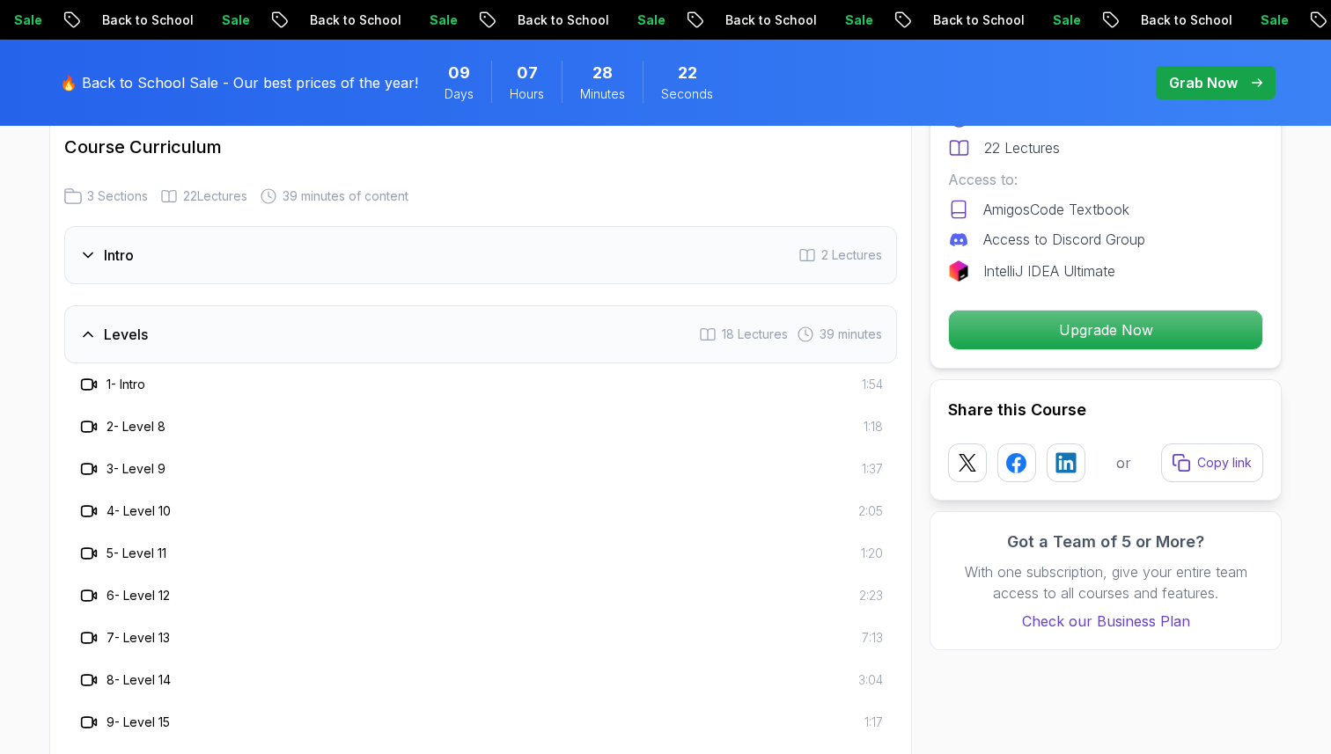
click at [137, 424] on h3 "2 - Level 8" at bounding box center [135, 427] width 59 height 18
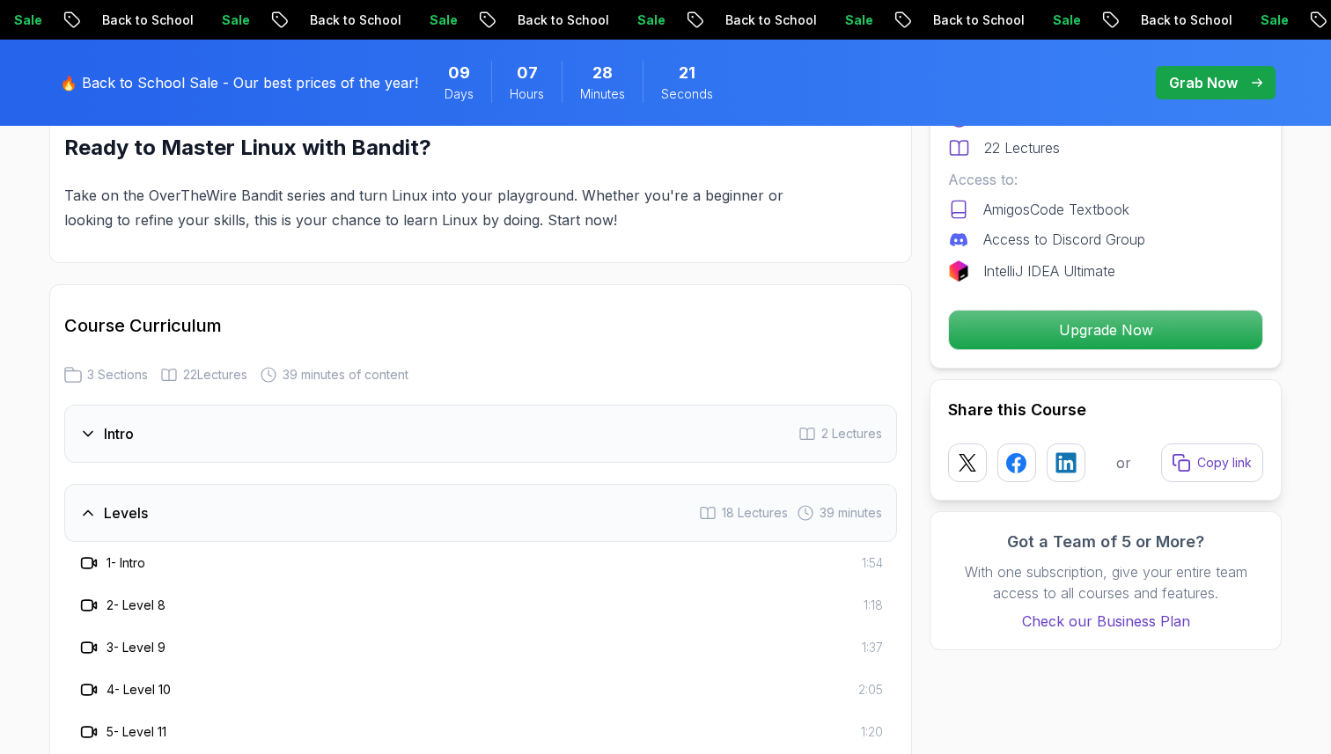
scroll to position [1862, 0]
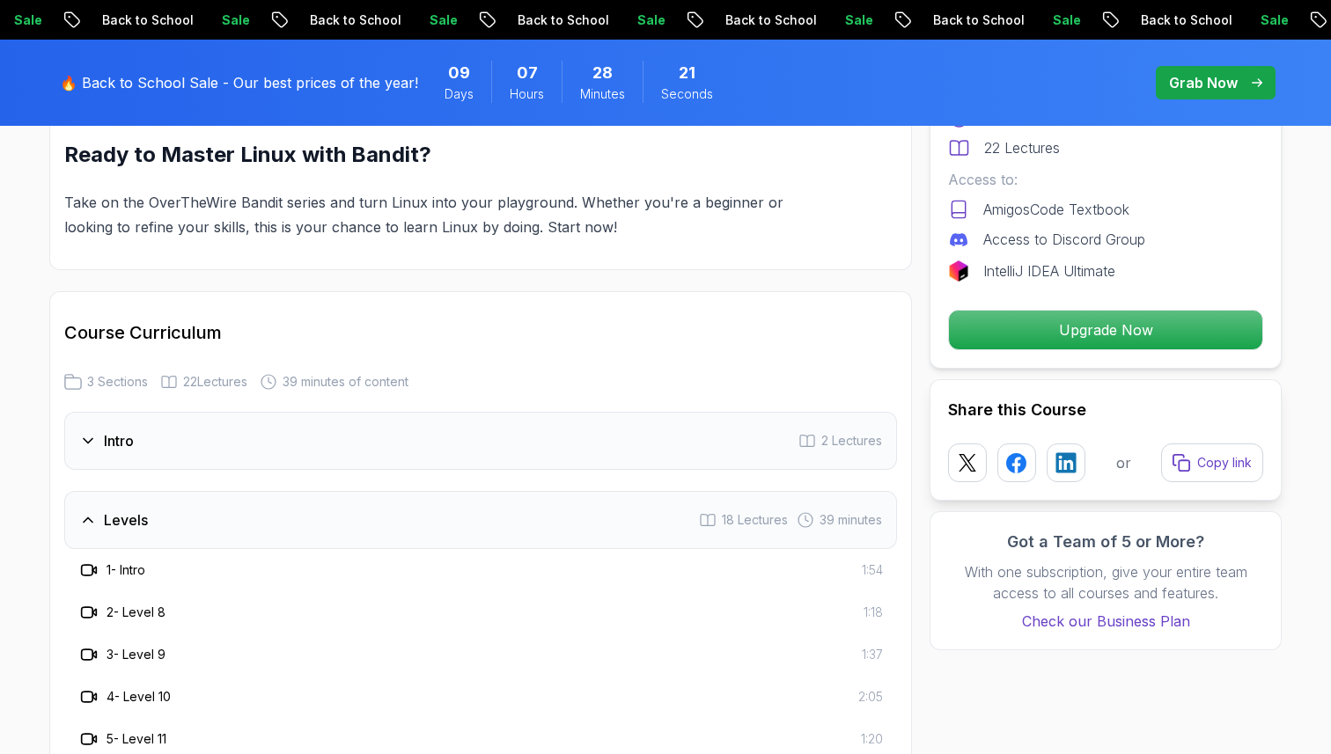
click at [137, 424] on div "Intro 2 Lectures" at bounding box center [480, 441] width 832 height 58
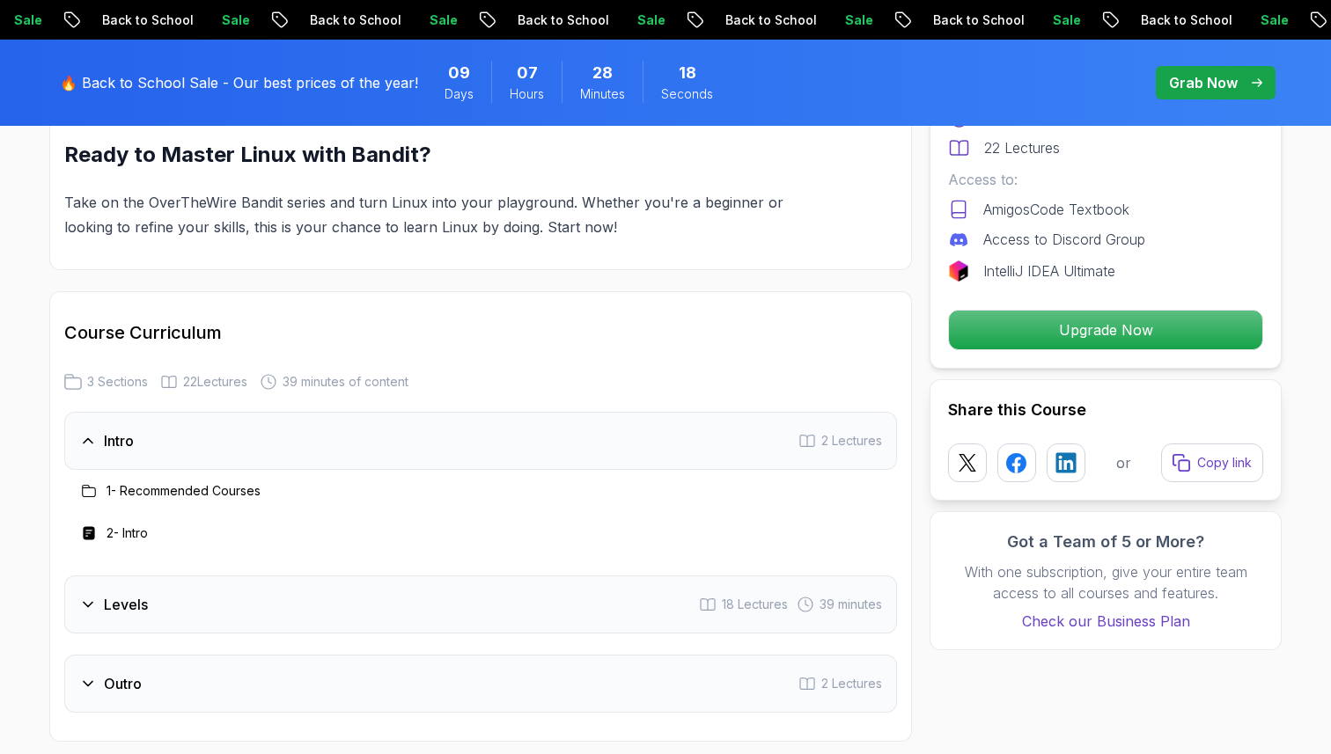
click at [146, 488] on h3 "1 - Recommended Courses" at bounding box center [183, 491] width 154 height 18
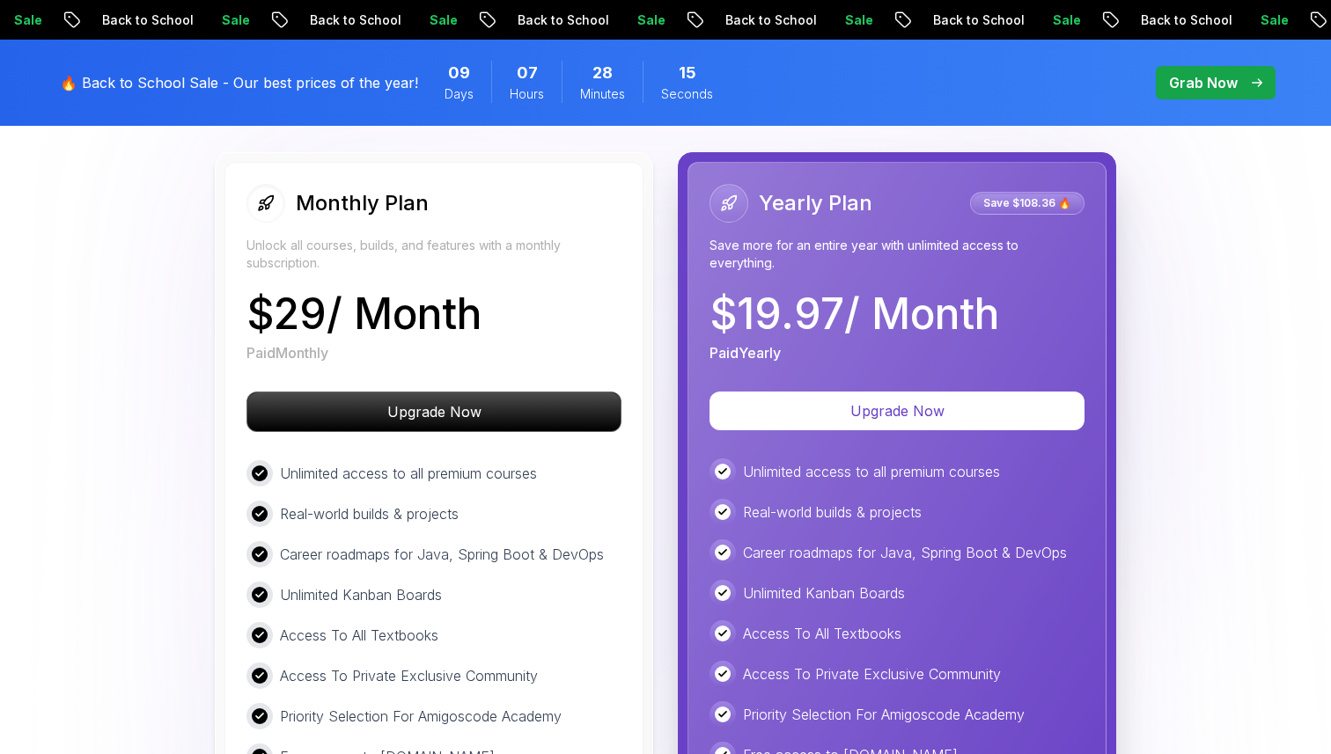
scroll to position [2794, 0]
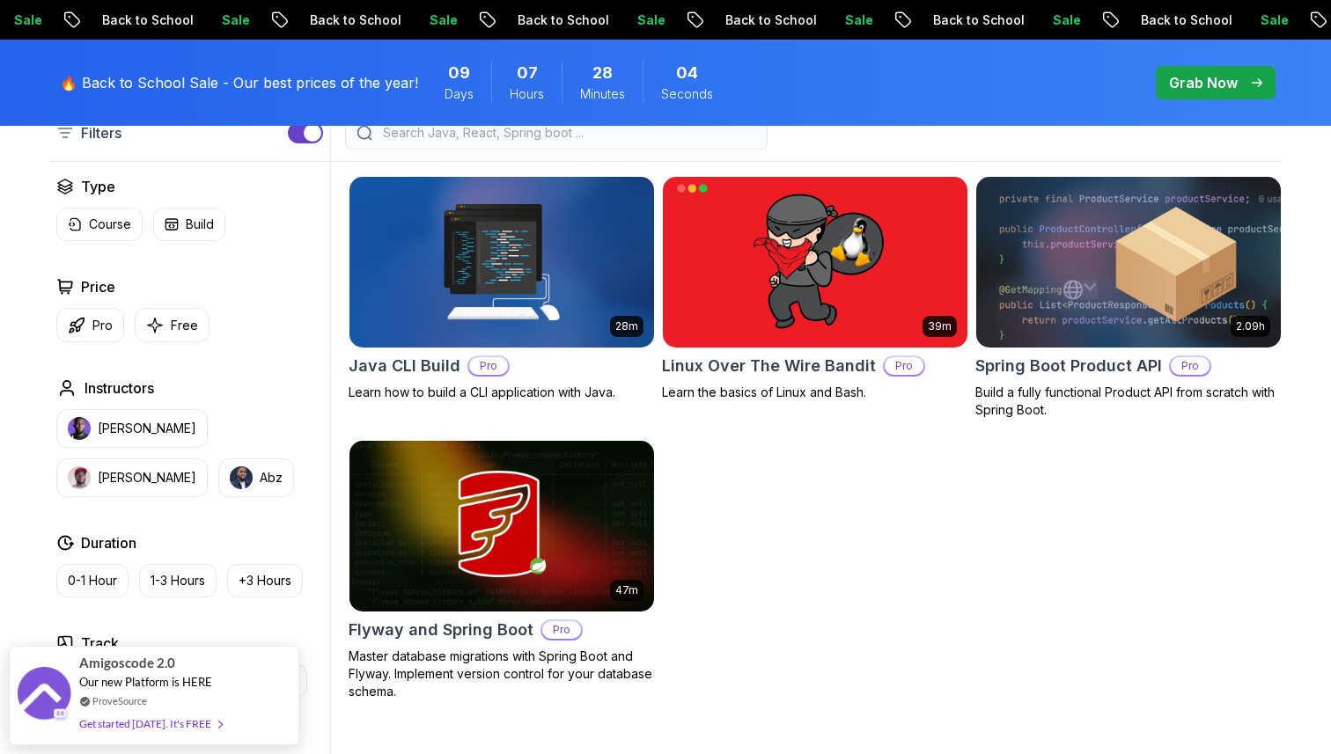
scroll to position [504, 0]
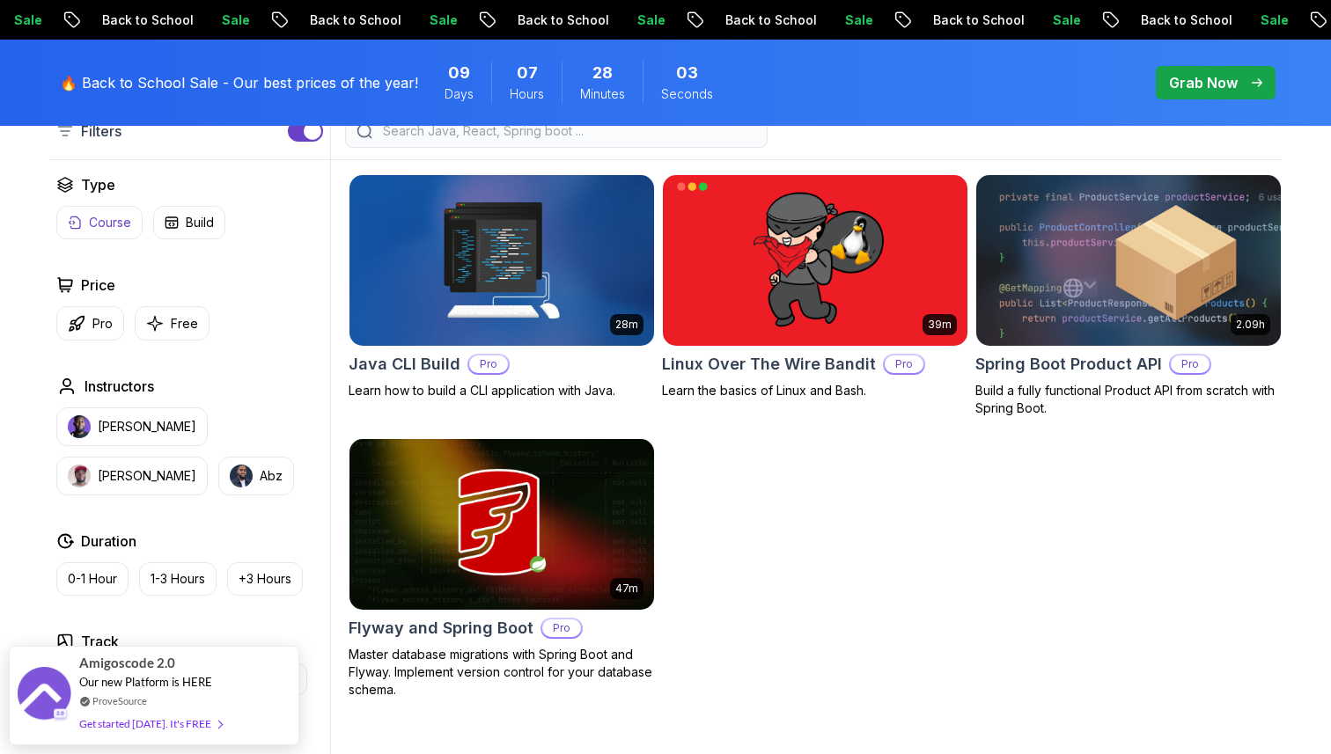
click at [89, 218] on p "Course" at bounding box center [110, 223] width 42 height 18
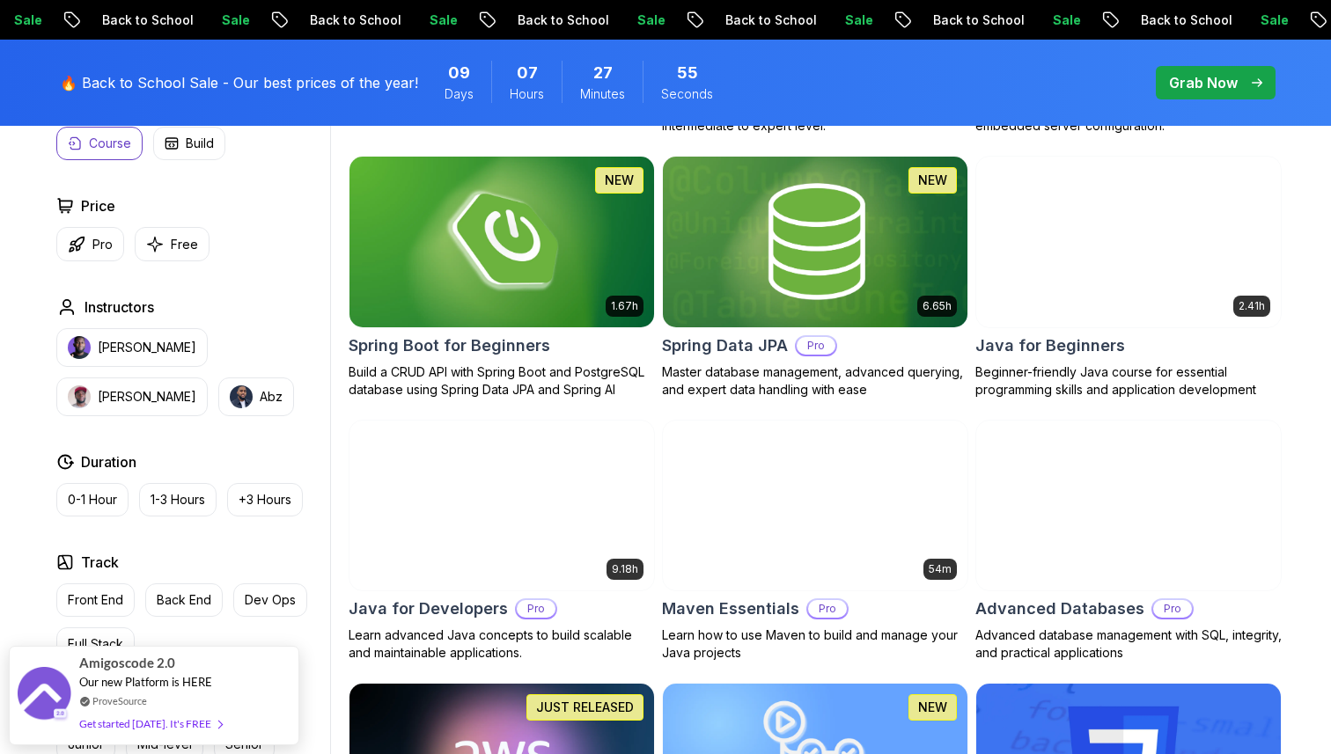
scroll to position [806, 0]
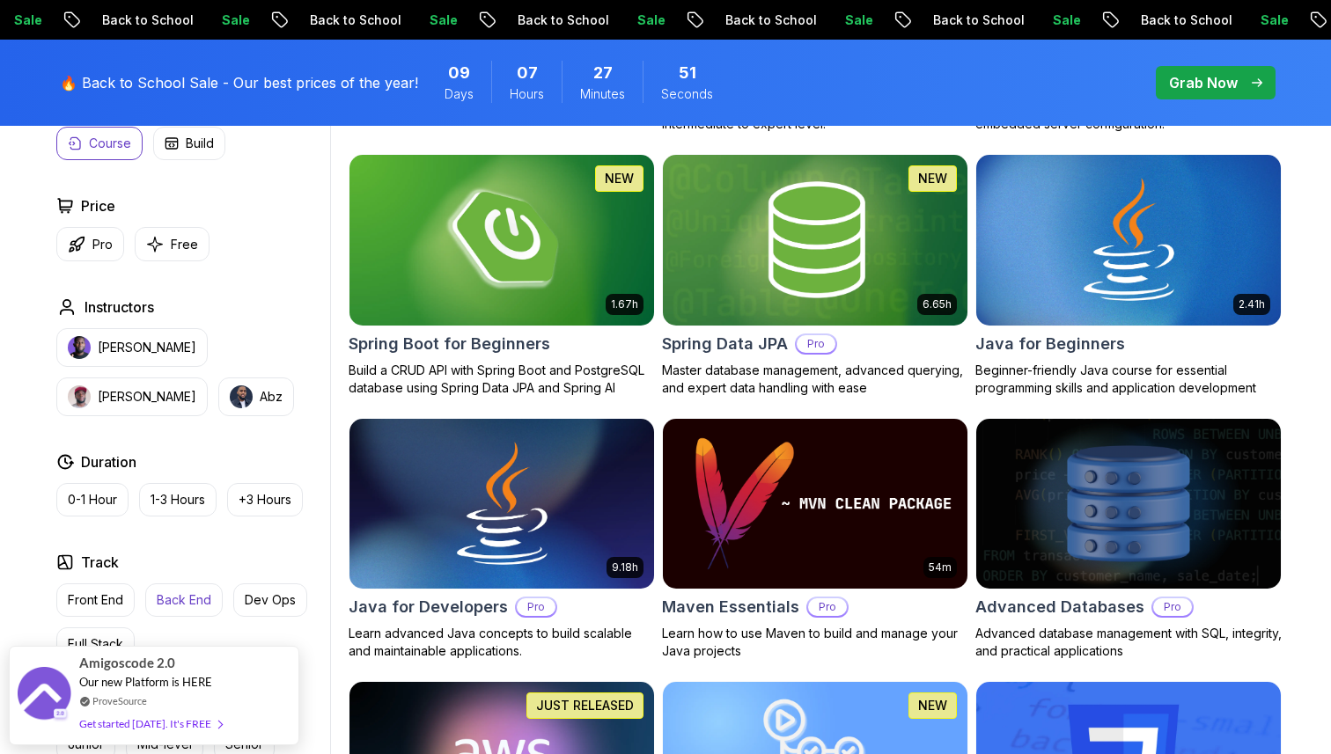
click at [194, 601] on p "Back End" at bounding box center [184, 600] width 55 height 18
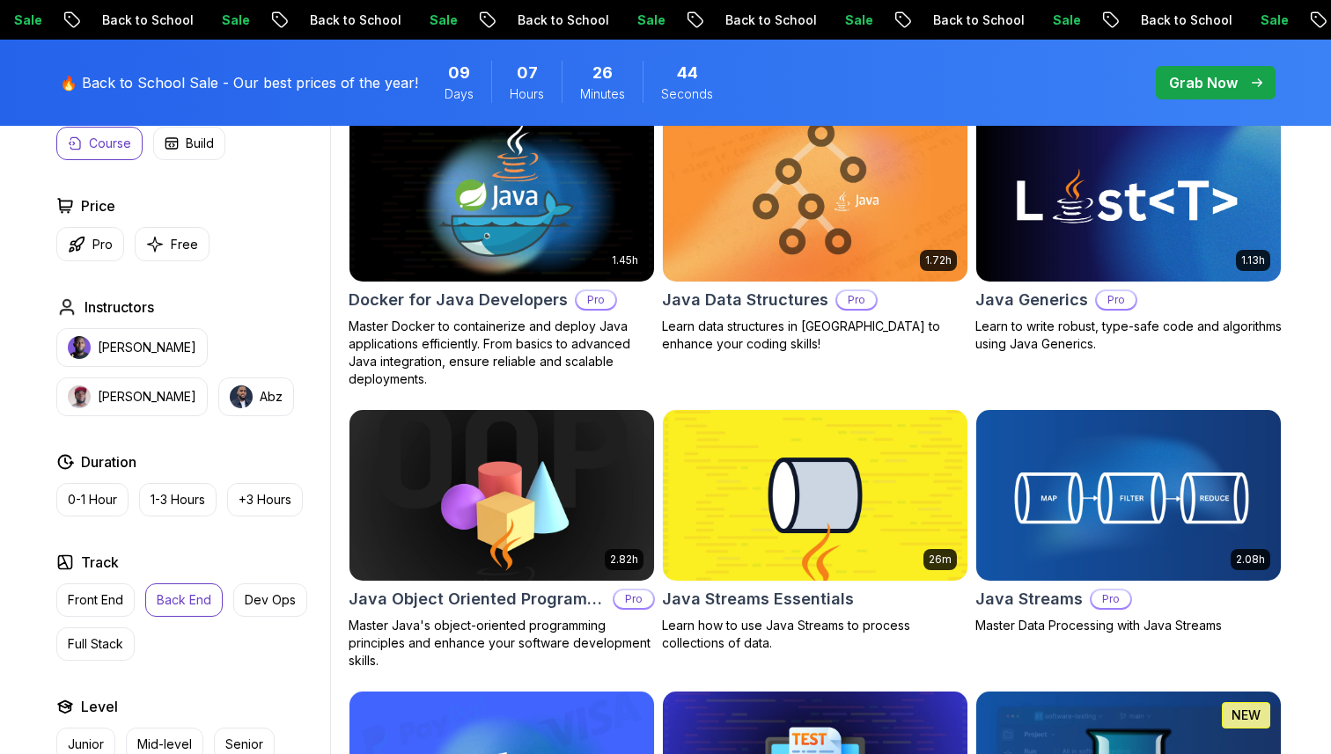
scroll to position [1156, 0]
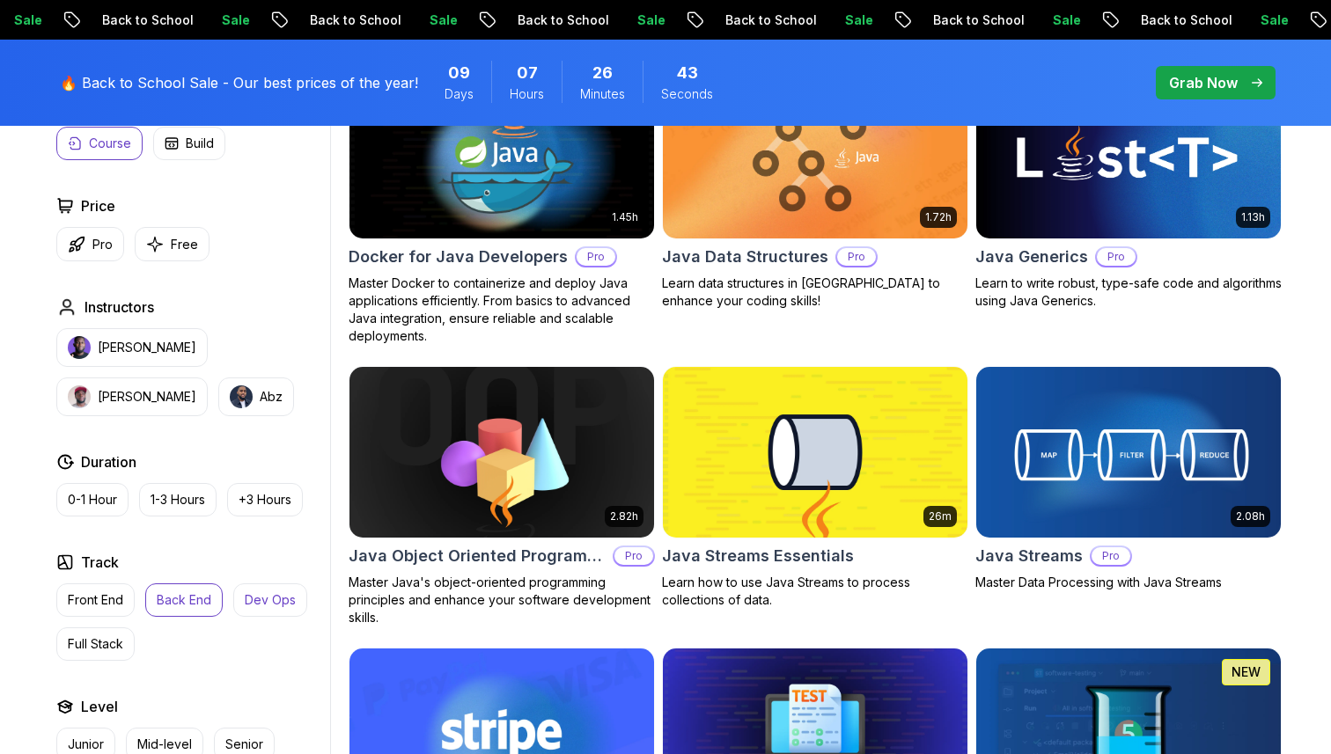
click at [264, 598] on p "Dev Ops" at bounding box center [270, 600] width 51 height 18
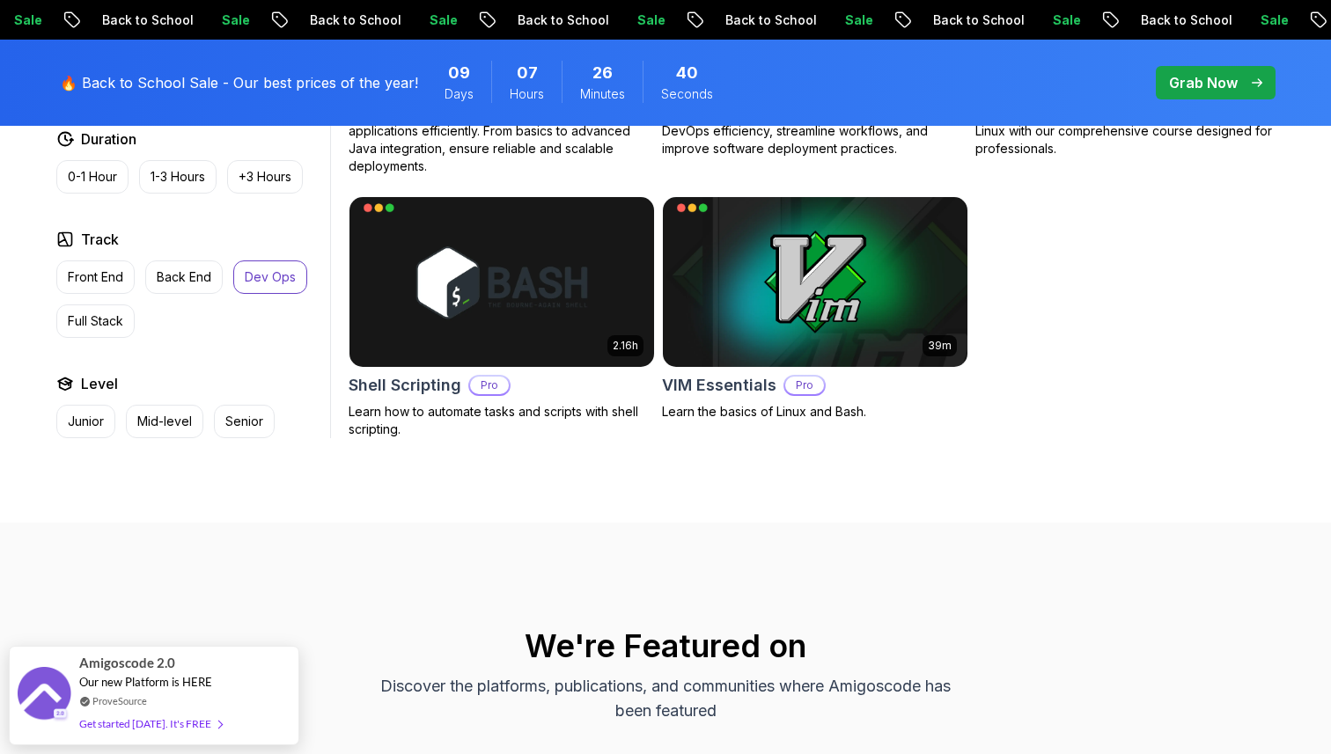
scroll to position [1059, 0]
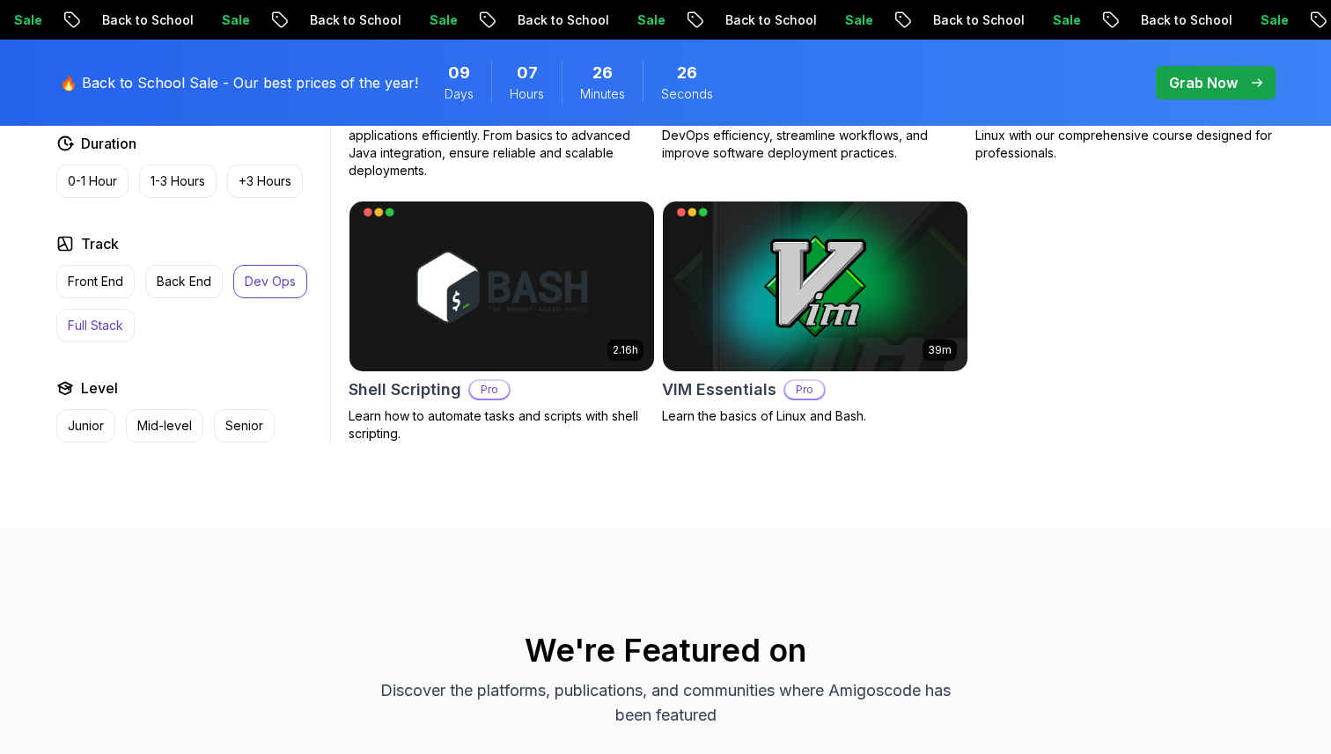
click at [106, 330] on p "Full Stack" at bounding box center [95, 326] width 55 height 18
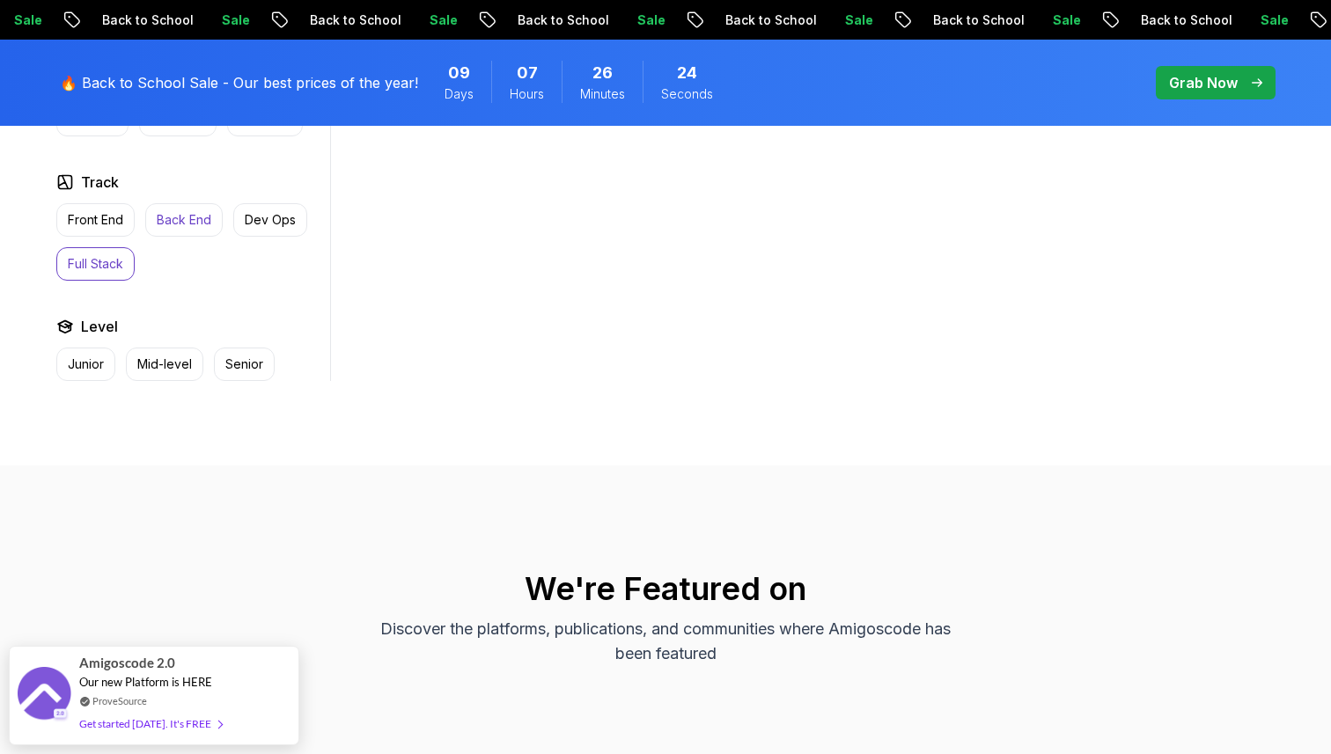
click at [189, 225] on p "Back End" at bounding box center [184, 220] width 55 height 18
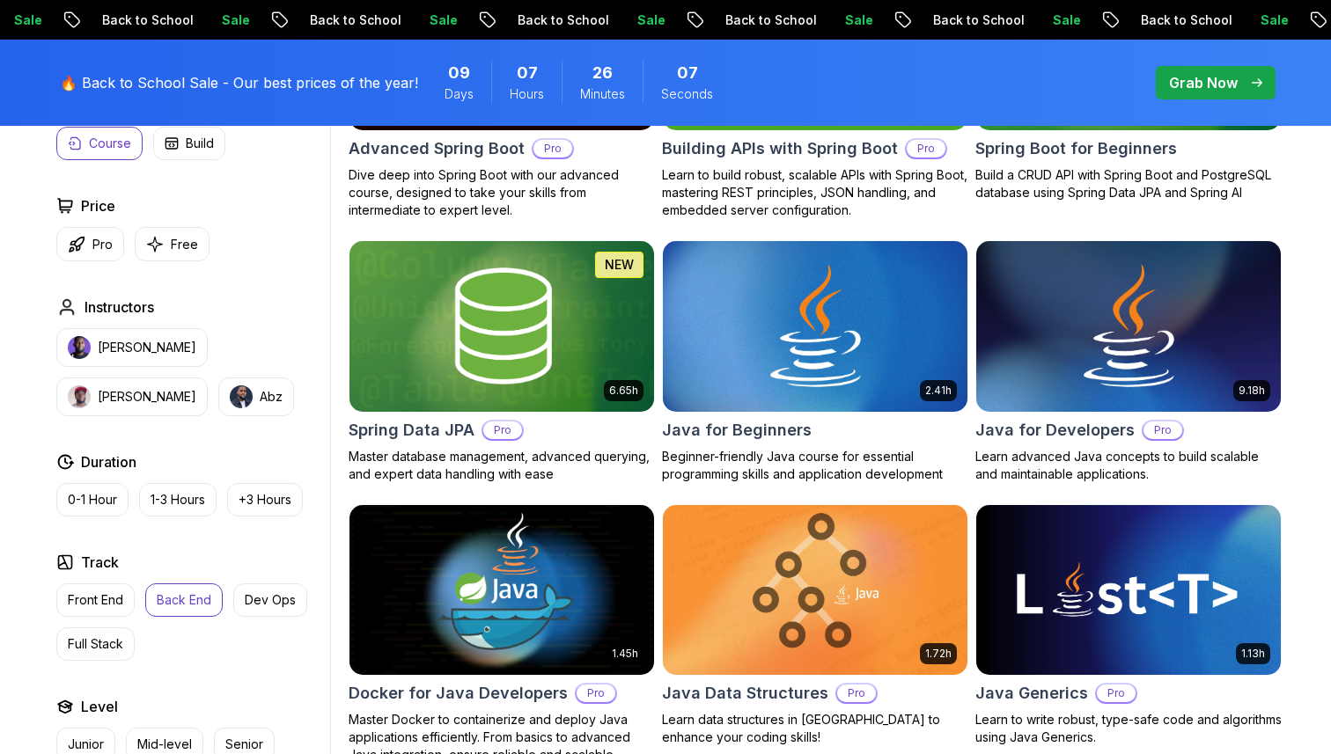
scroll to position [721, 0]
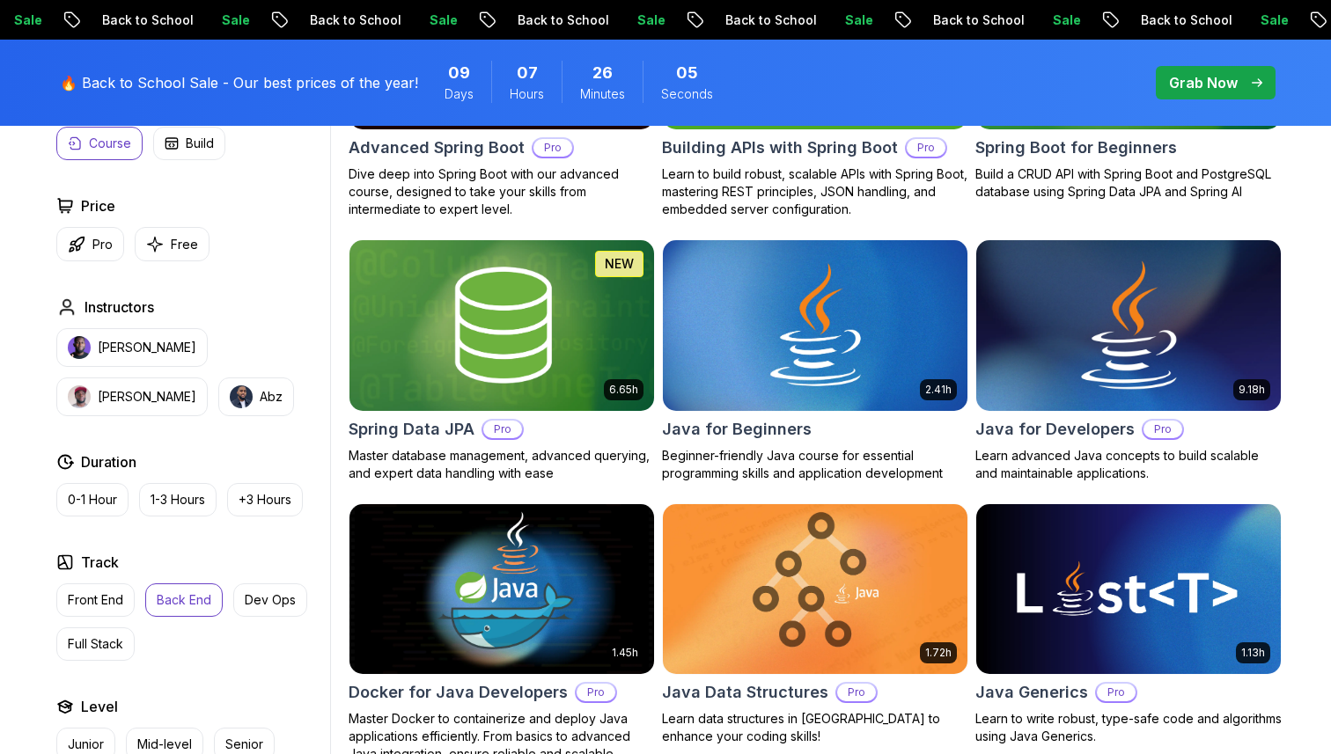
click at [1054, 421] on h2 "Java for Developers" at bounding box center [1054, 429] width 159 height 25
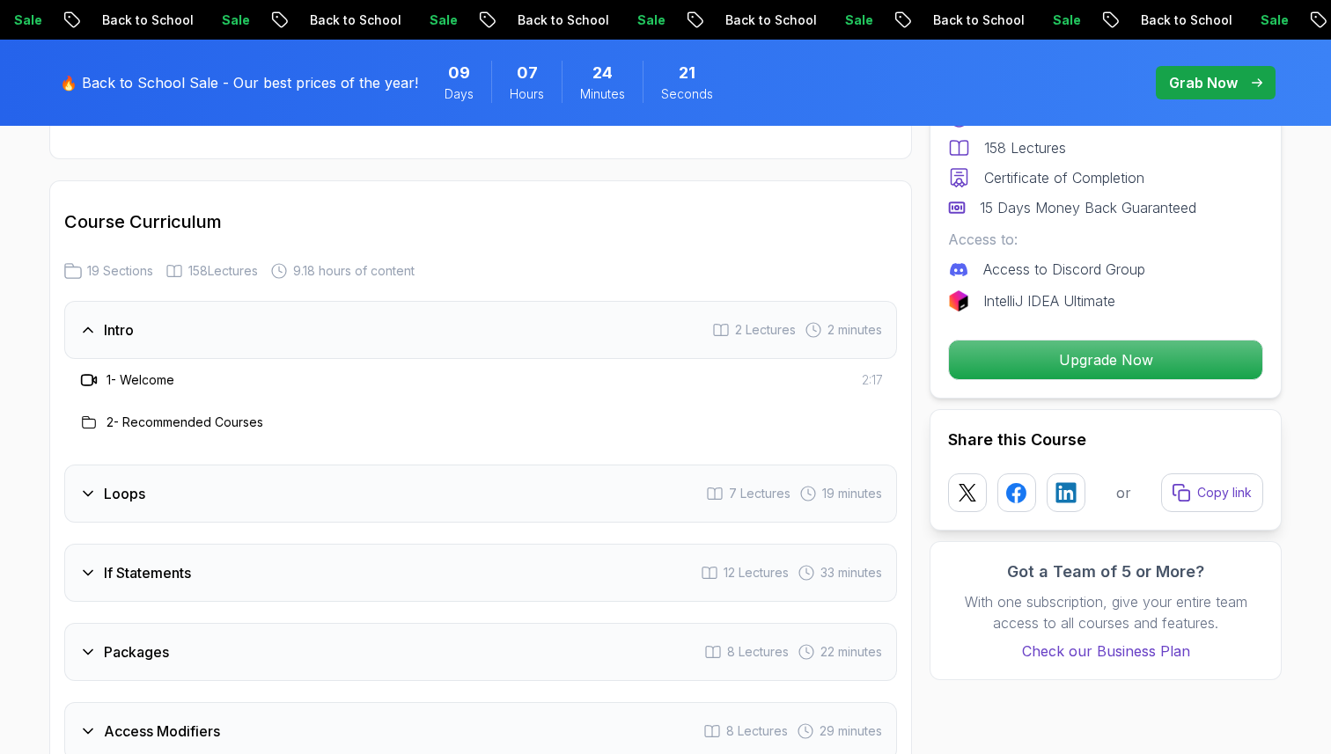
scroll to position [2236, 0]
click at [507, 483] on div "Loops 7 Lectures 19 minutes" at bounding box center [480, 493] width 832 height 58
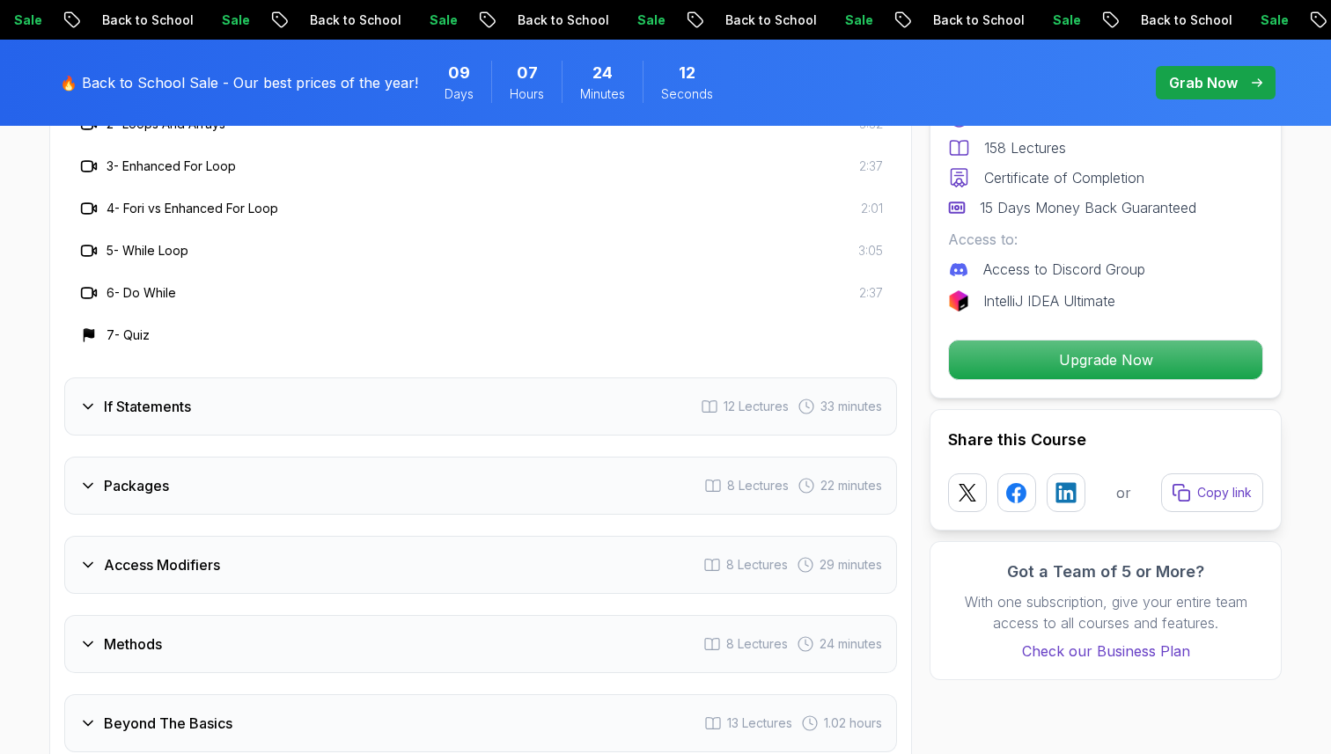
scroll to position [2615, 0]
click at [464, 385] on div "If Statements 12 Lectures 33 minutes" at bounding box center [480, 404] width 832 height 58
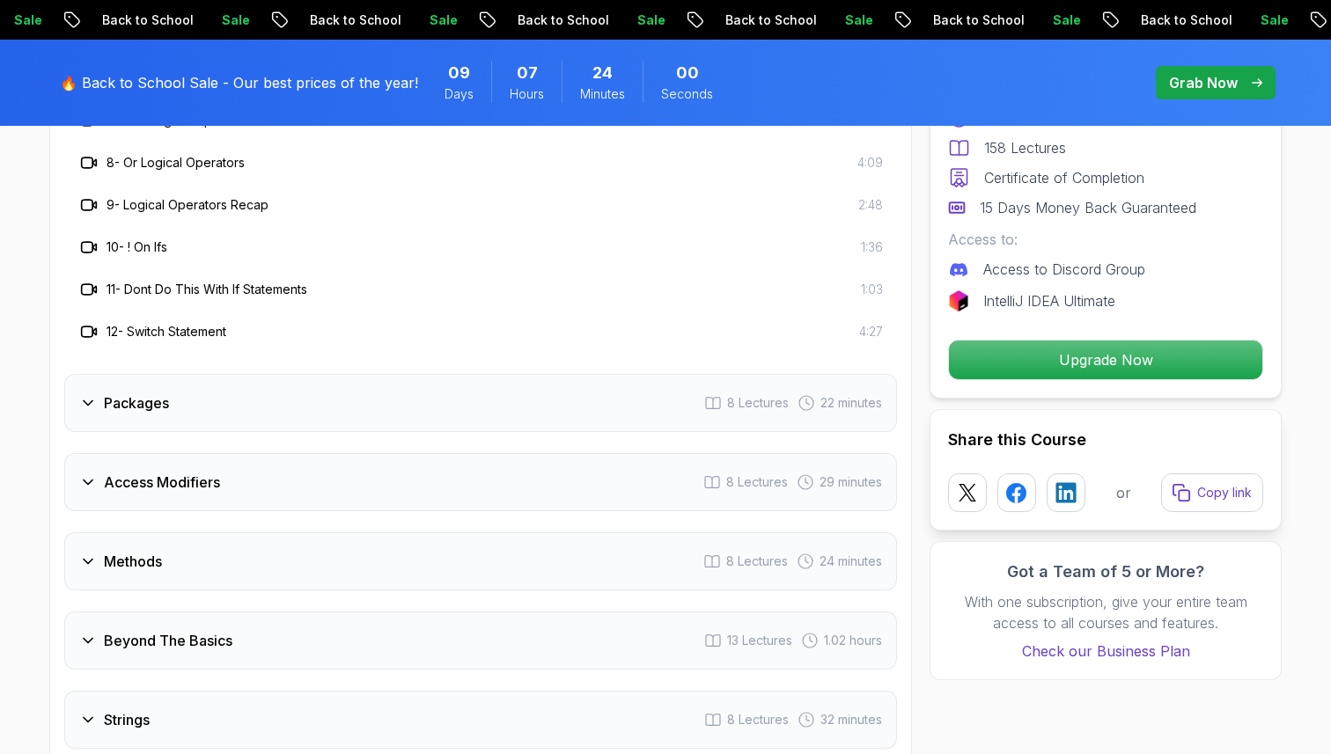
scroll to position [2908, 0]
click at [210, 373] on div "Packages 8 Lectures 22 minutes" at bounding box center [480, 402] width 832 height 58
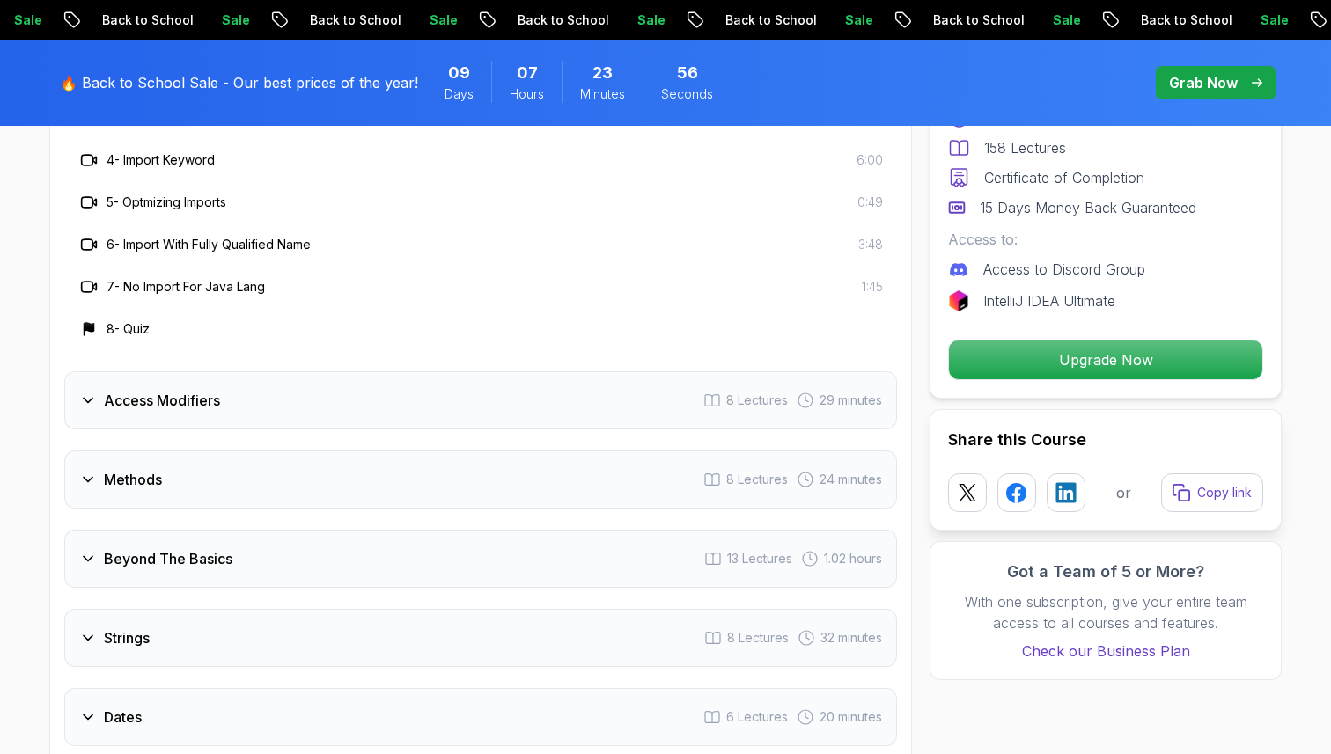
scroll to position [2820, 0]
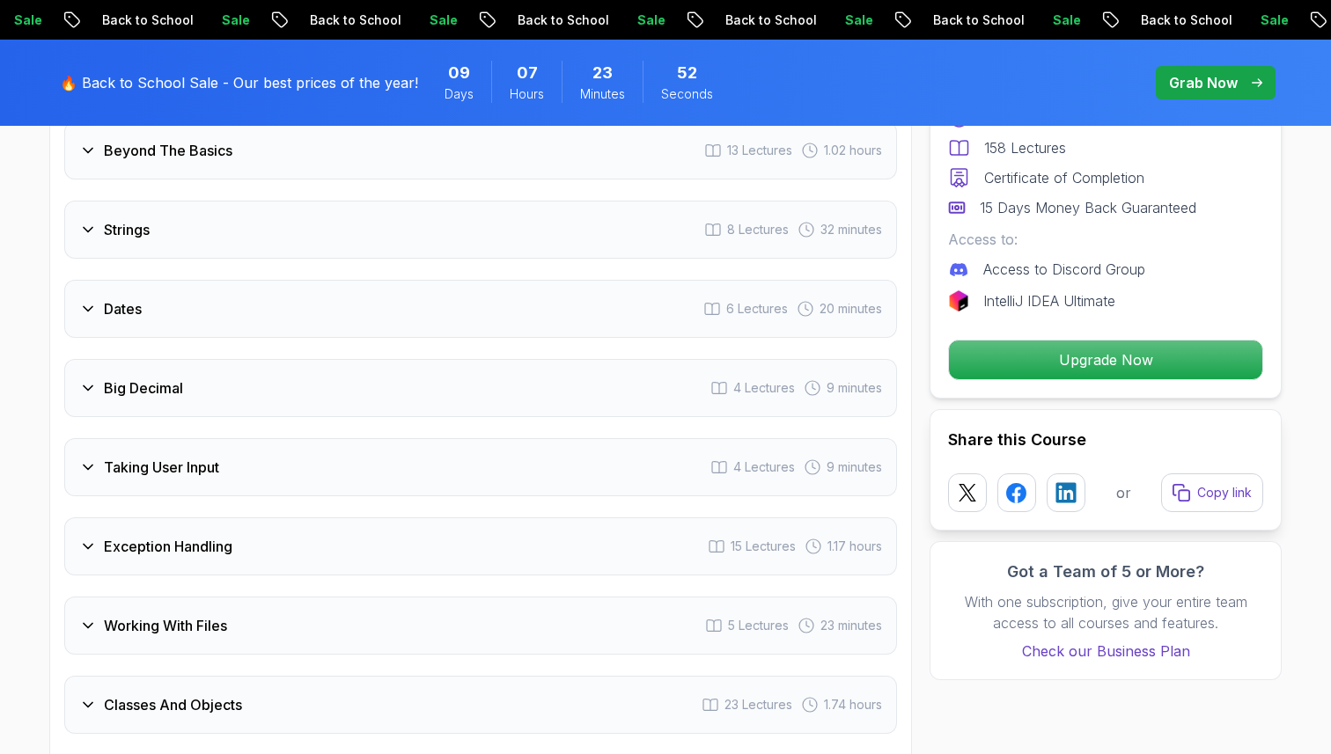
click at [204, 361] on div "Big Decimal 4 Lectures 9 minutes" at bounding box center [480, 388] width 832 height 58
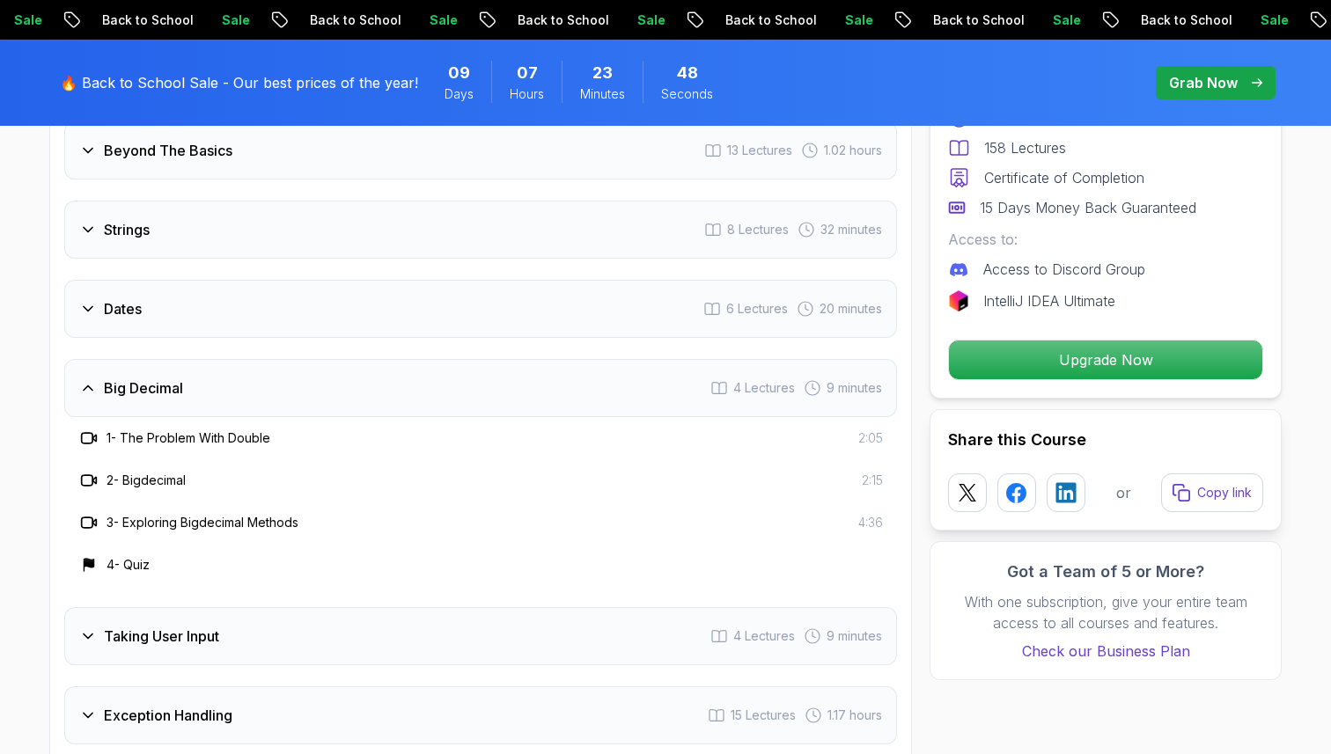
click at [204, 361] on div "Big Decimal 4 Lectures 9 minutes" at bounding box center [480, 388] width 832 height 58
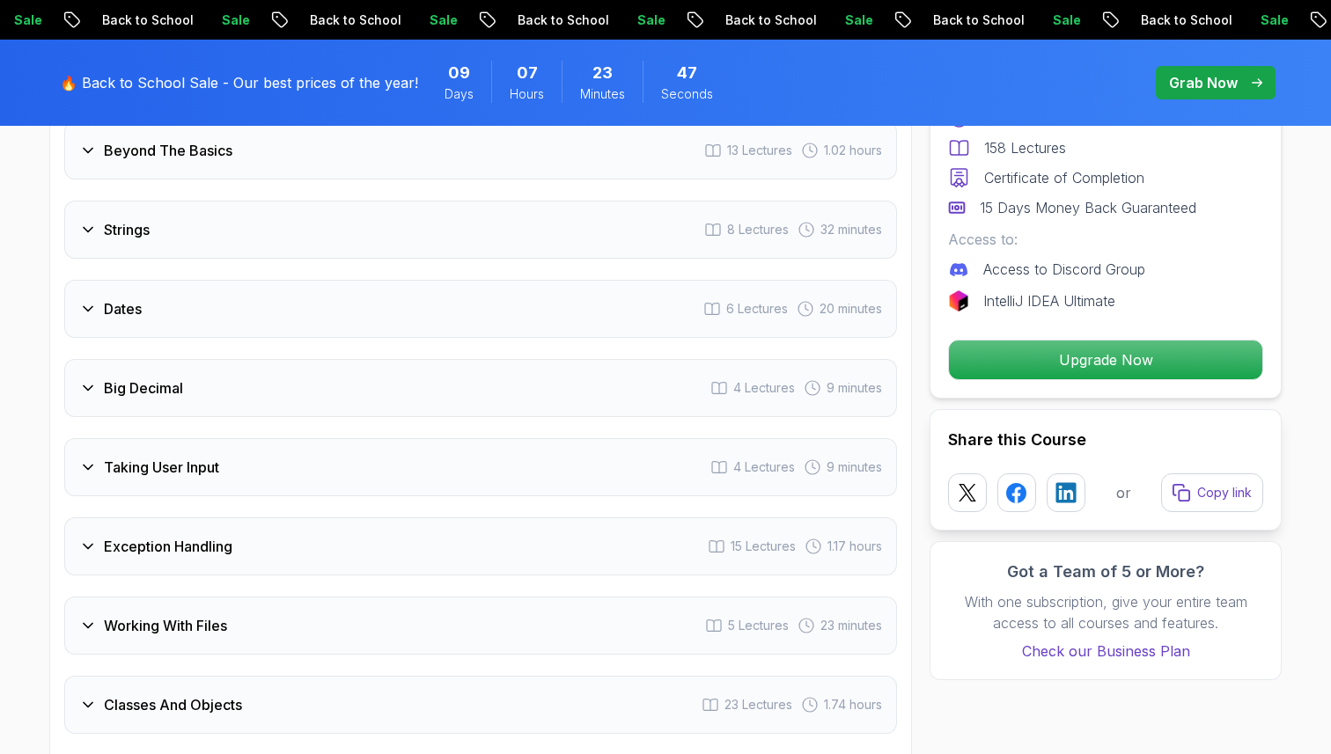
click at [201, 280] on div "Dates 6 Lectures 20 minutes" at bounding box center [480, 309] width 832 height 58
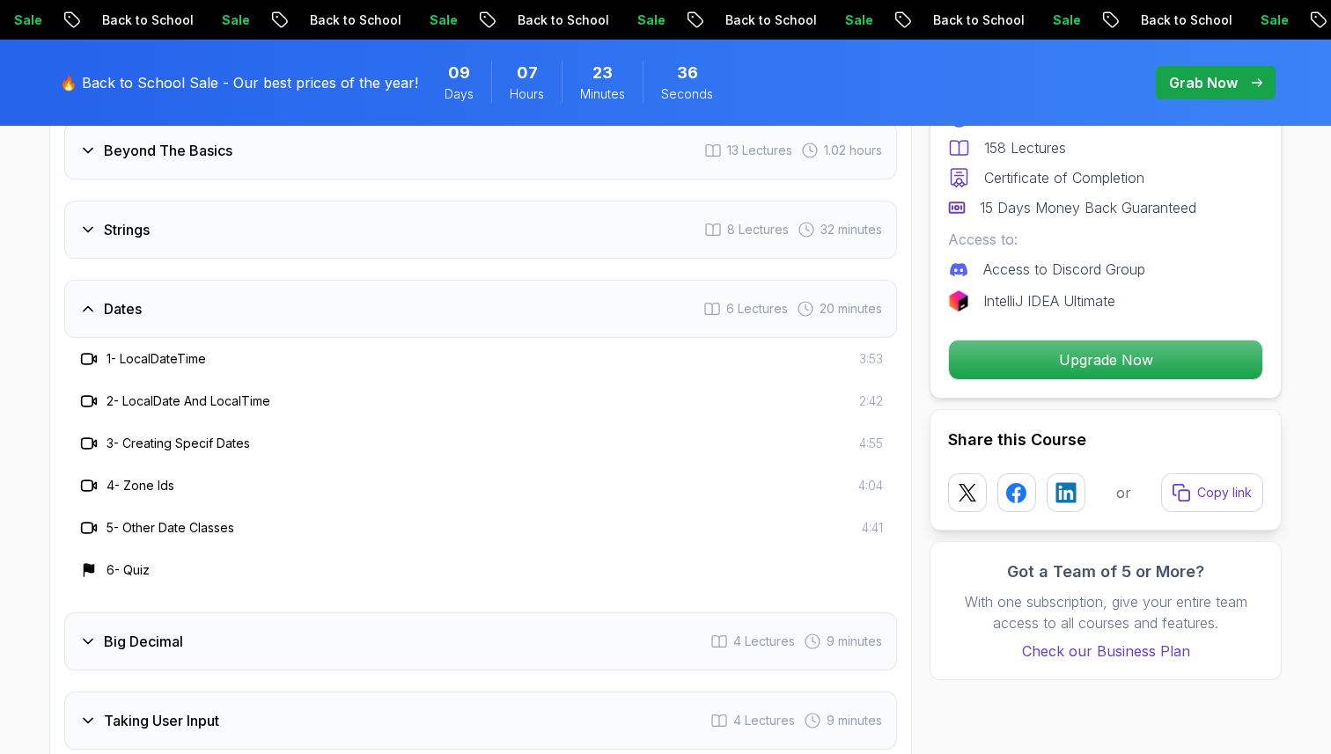
click at [201, 280] on div "Dates 6 Lectures 20 minutes" at bounding box center [480, 309] width 832 height 58
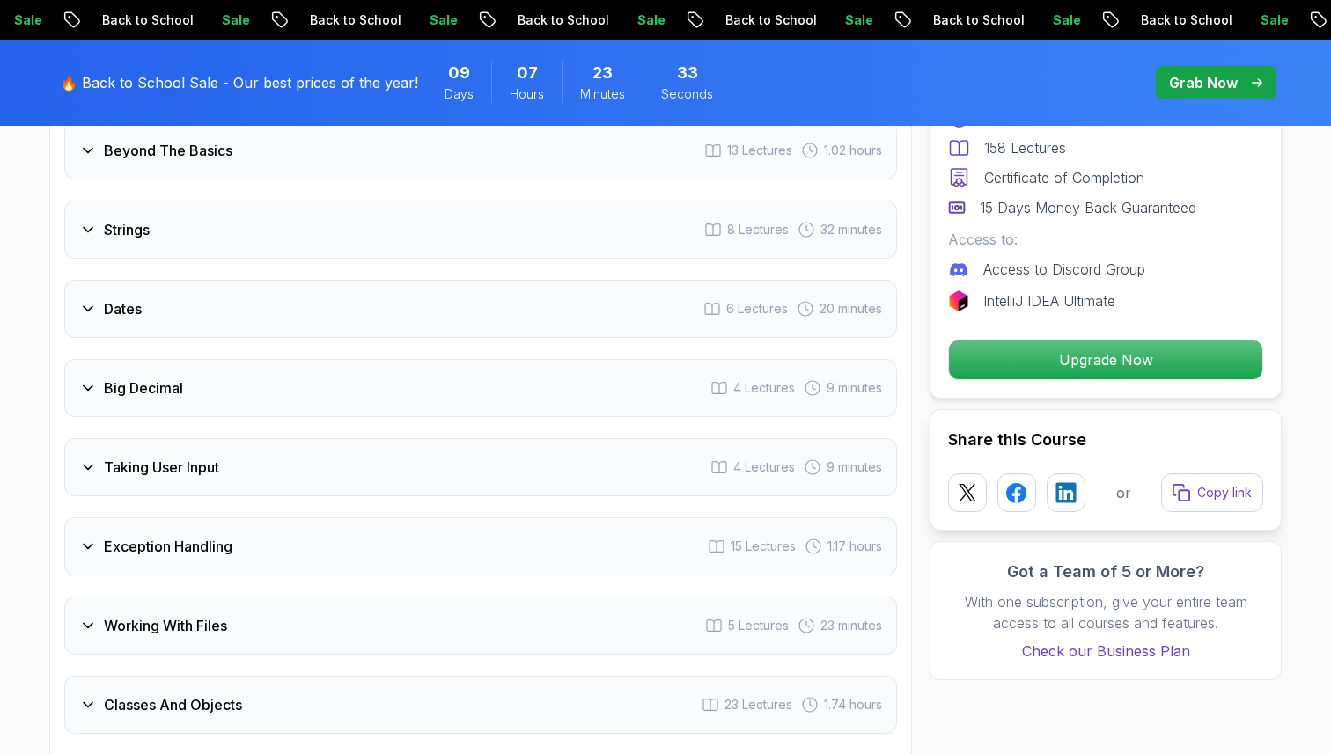
click at [359, 438] on div "Taking User Input 4 Lectures 9 minutes" at bounding box center [480, 467] width 832 height 58
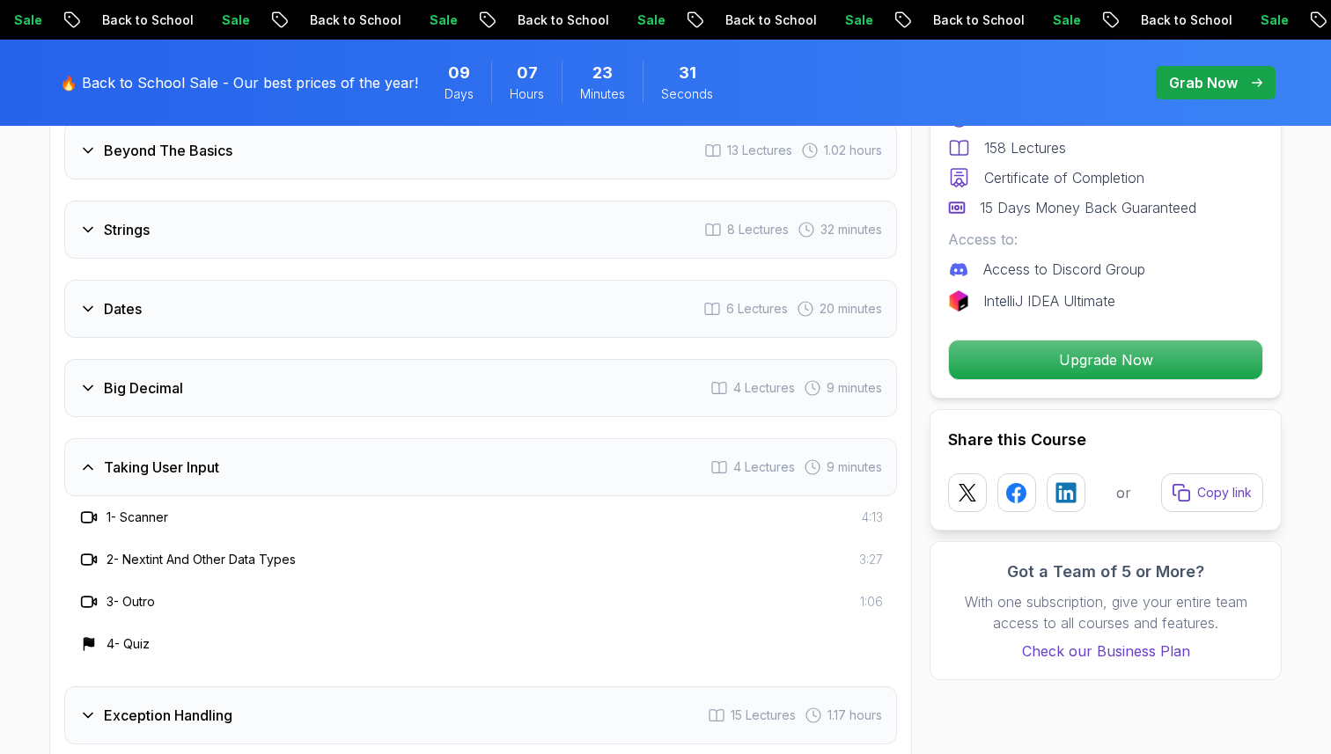
click at [359, 438] on div "Taking User Input 4 Lectures 9 minutes" at bounding box center [480, 467] width 832 height 58
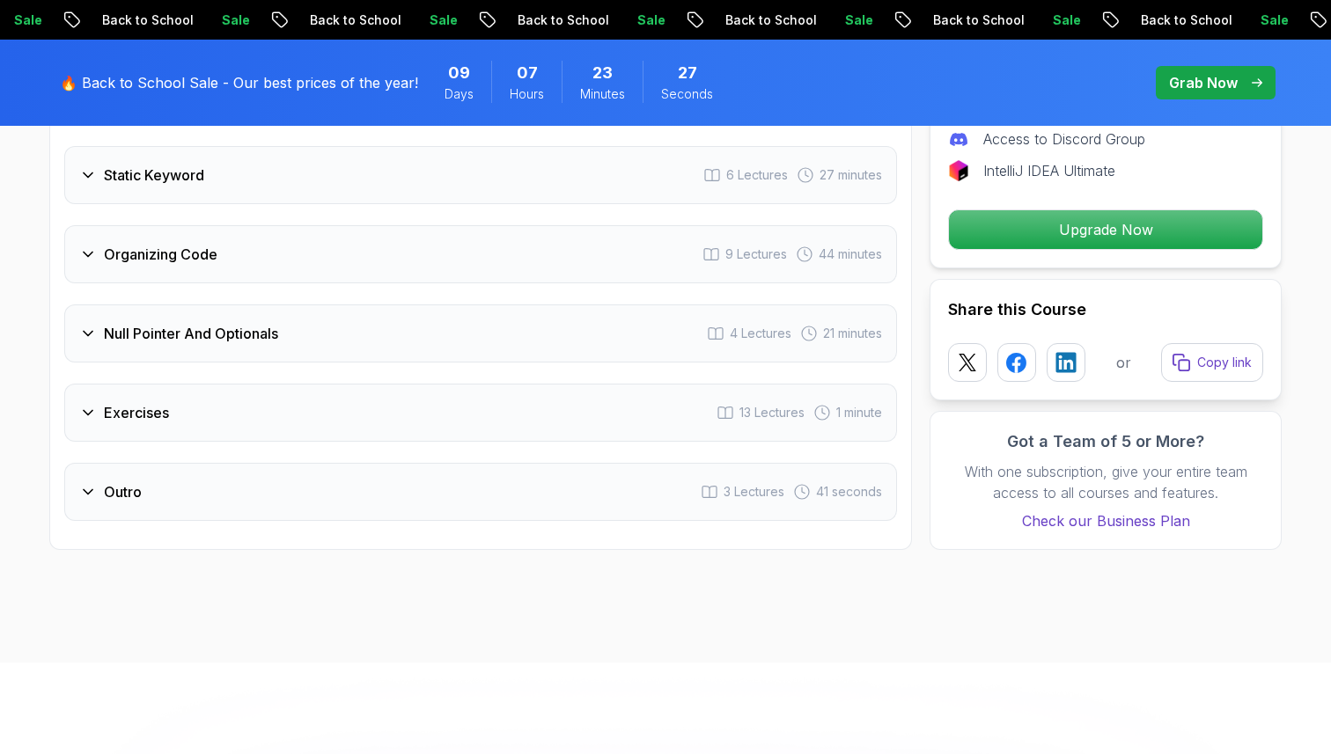
scroll to position [3500, 0]
click at [335, 304] on div "Null Pointer And Optionals 4 Lectures 21 minutes" at bounding box center [480, 333] width 832 height 58
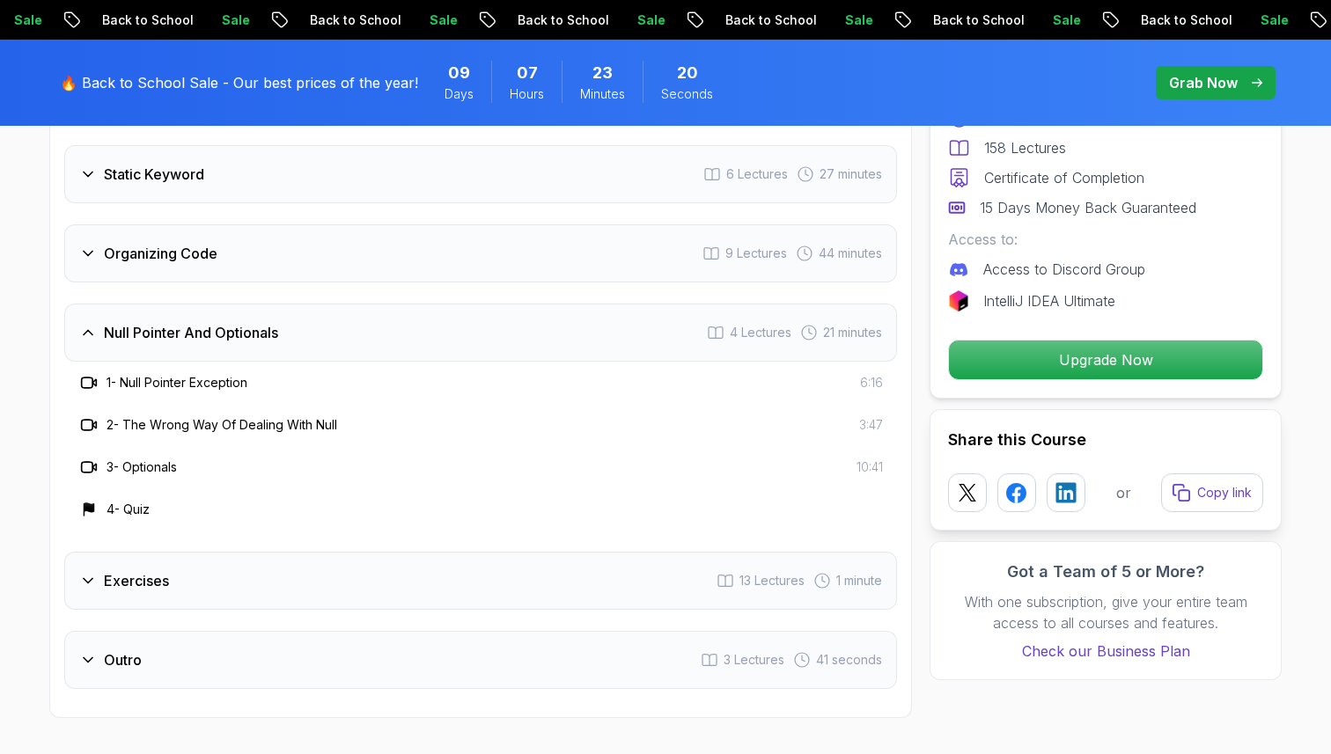
click at [335, 304] on div "Null Pointer And Optionals 4 Lectures 21 minutes" at bounding box center [480, 333] width 832 height 58
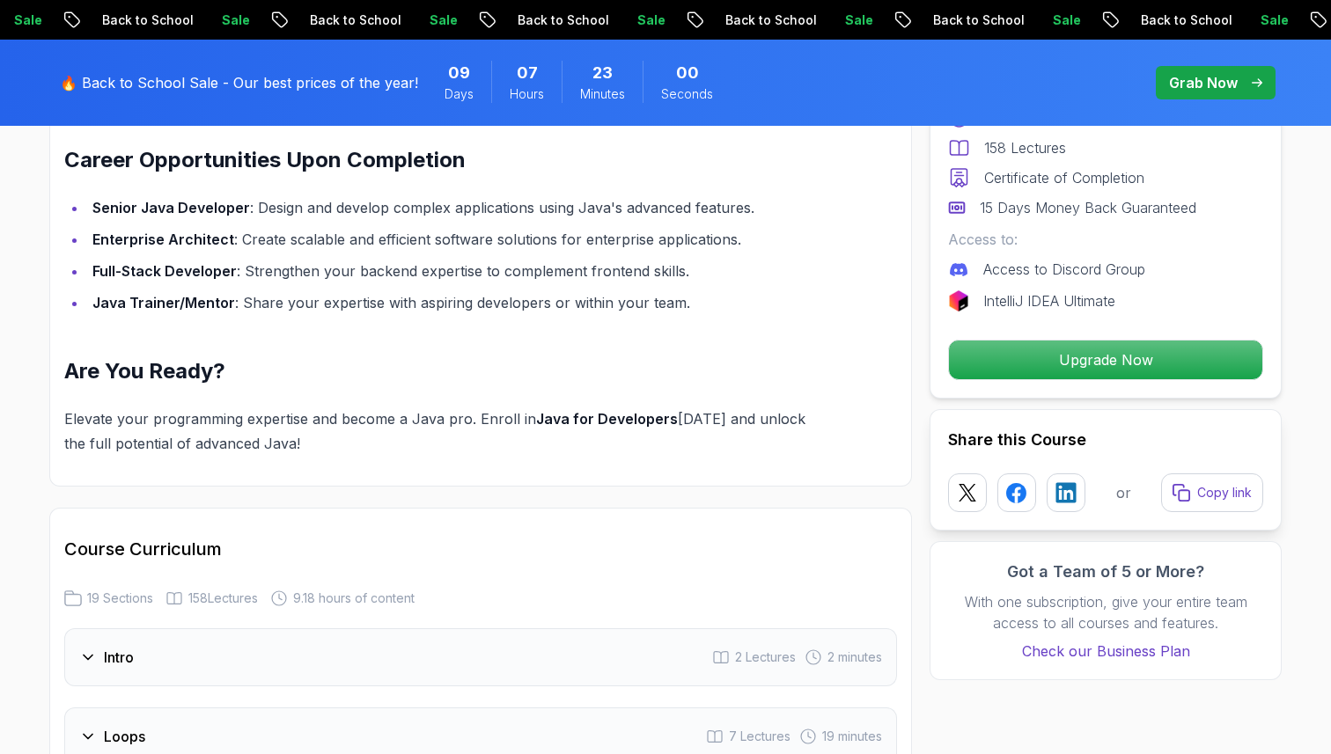
scroll to position [1635, 0]
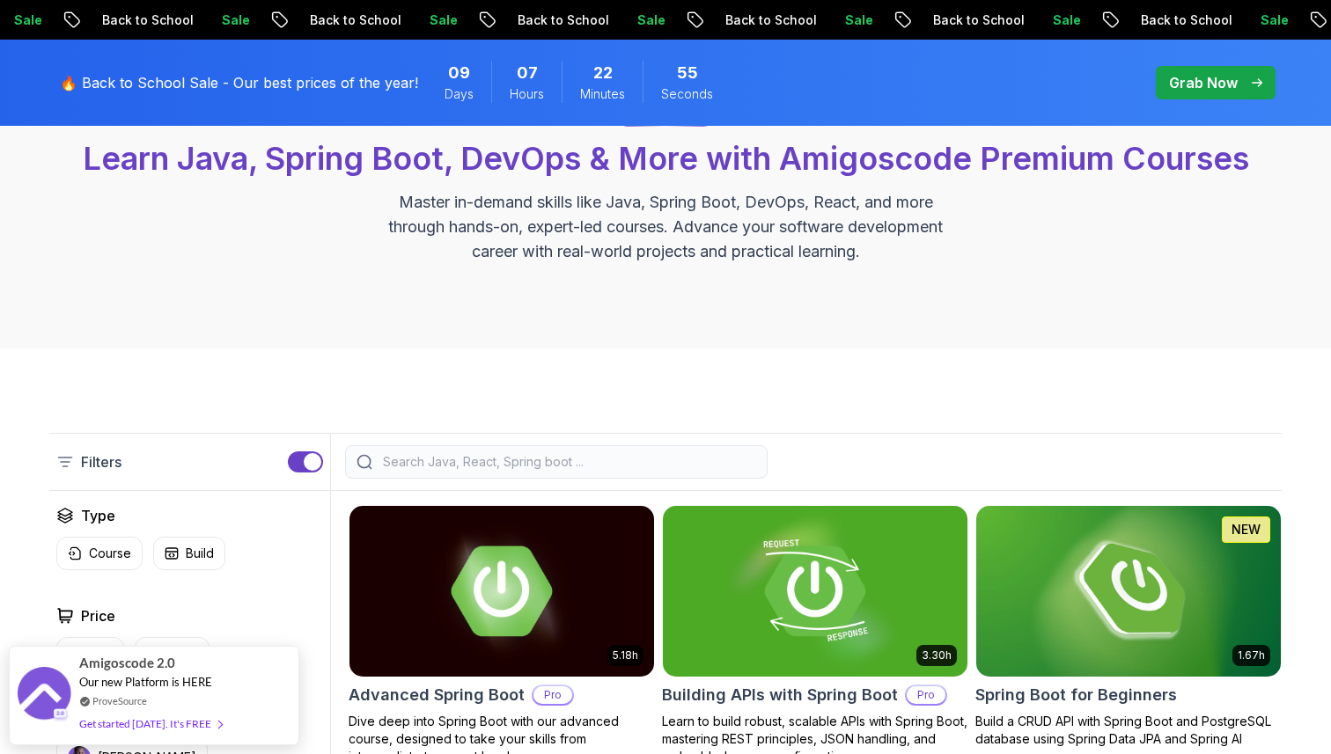
scroll to position [158, 0]
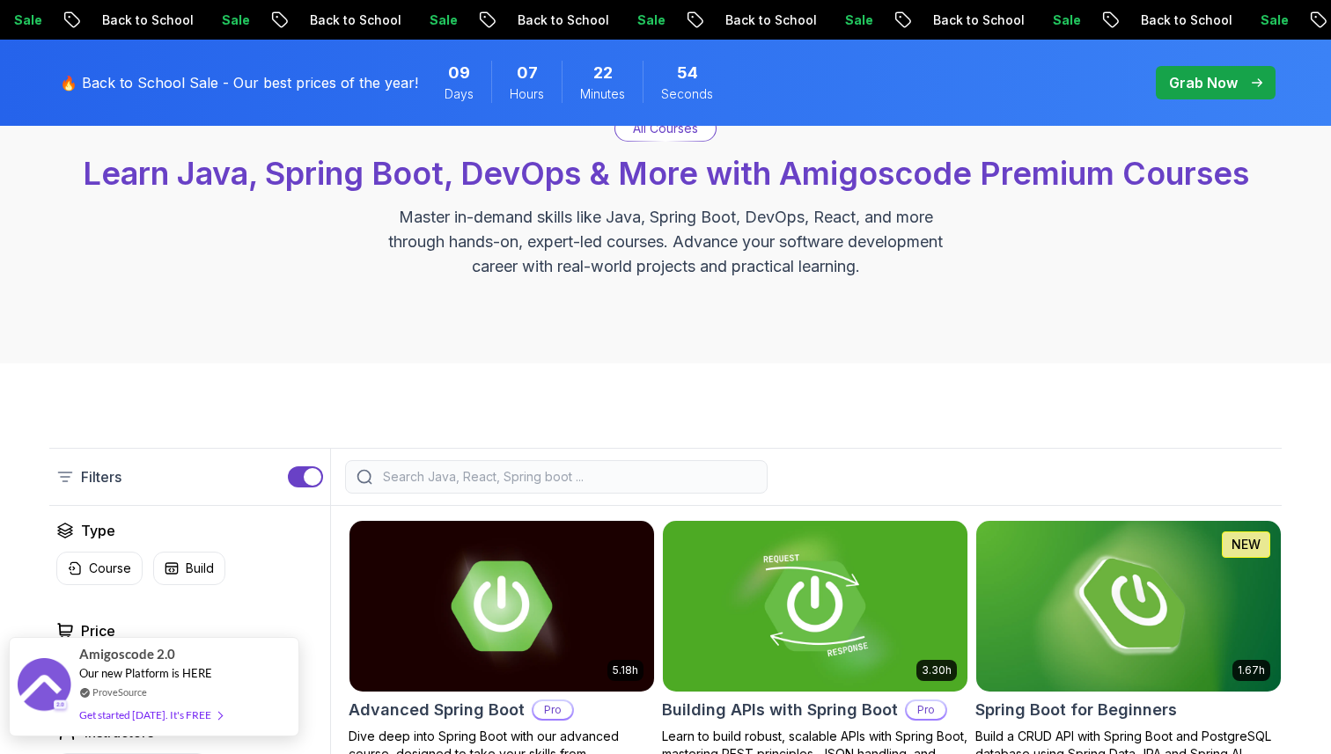
click at [154, 715] on div "Get started today. It's FREE" at bounding box center [150, 715] width 143 height 20
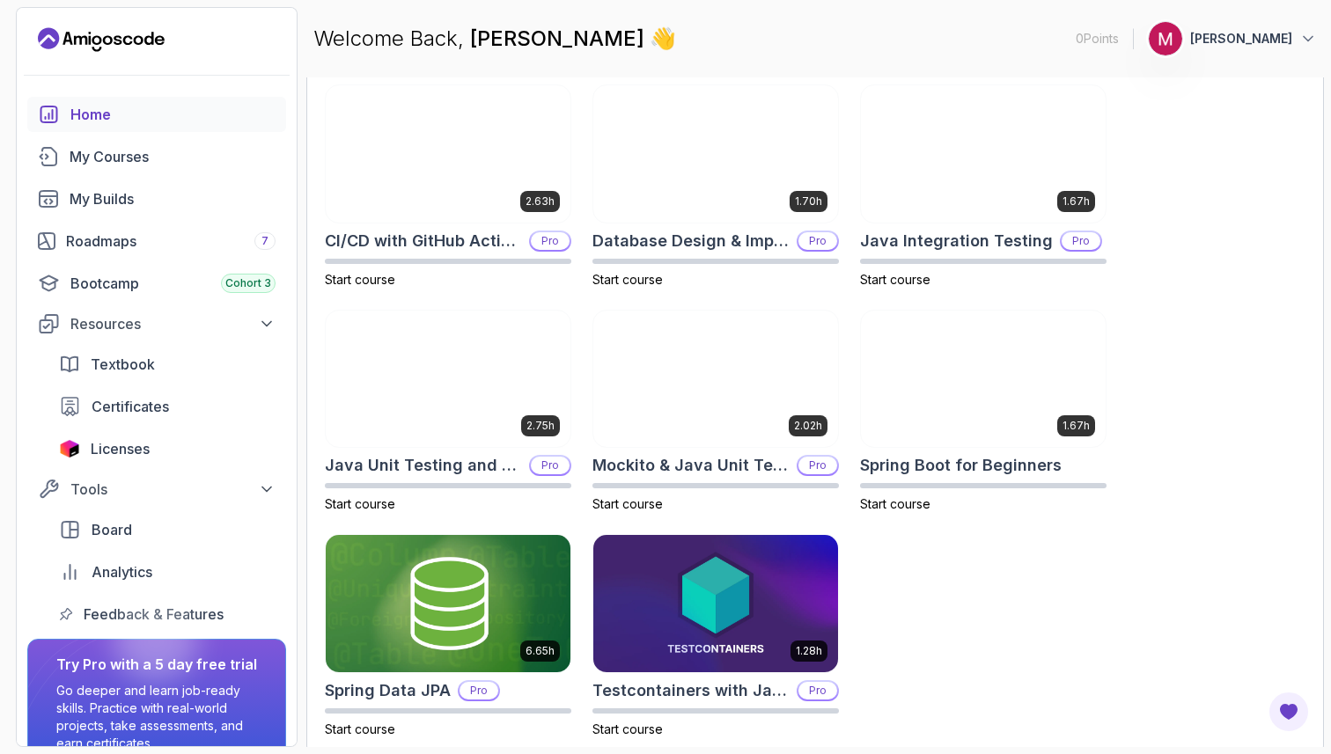
scroll to position [549, 0]
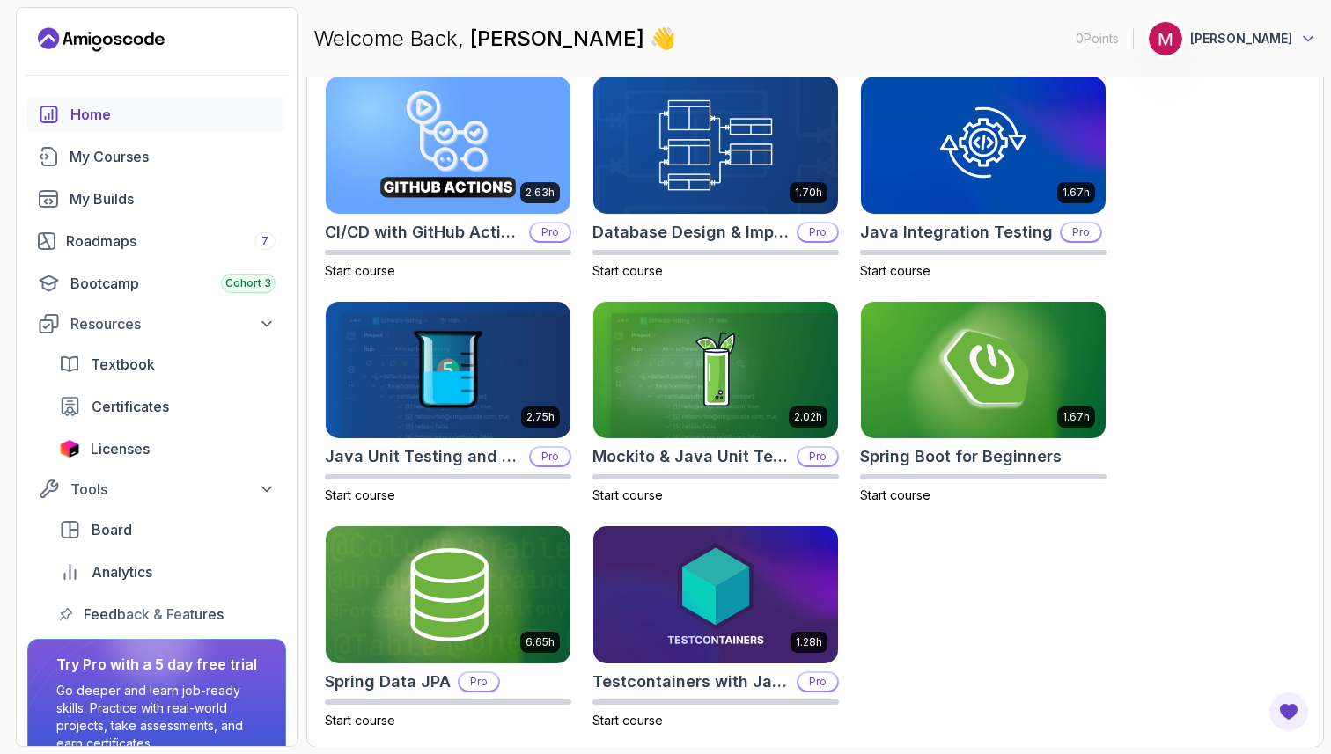
click at [1302, 40] on icon at bounding box center [1308, 39] width 18 height 18
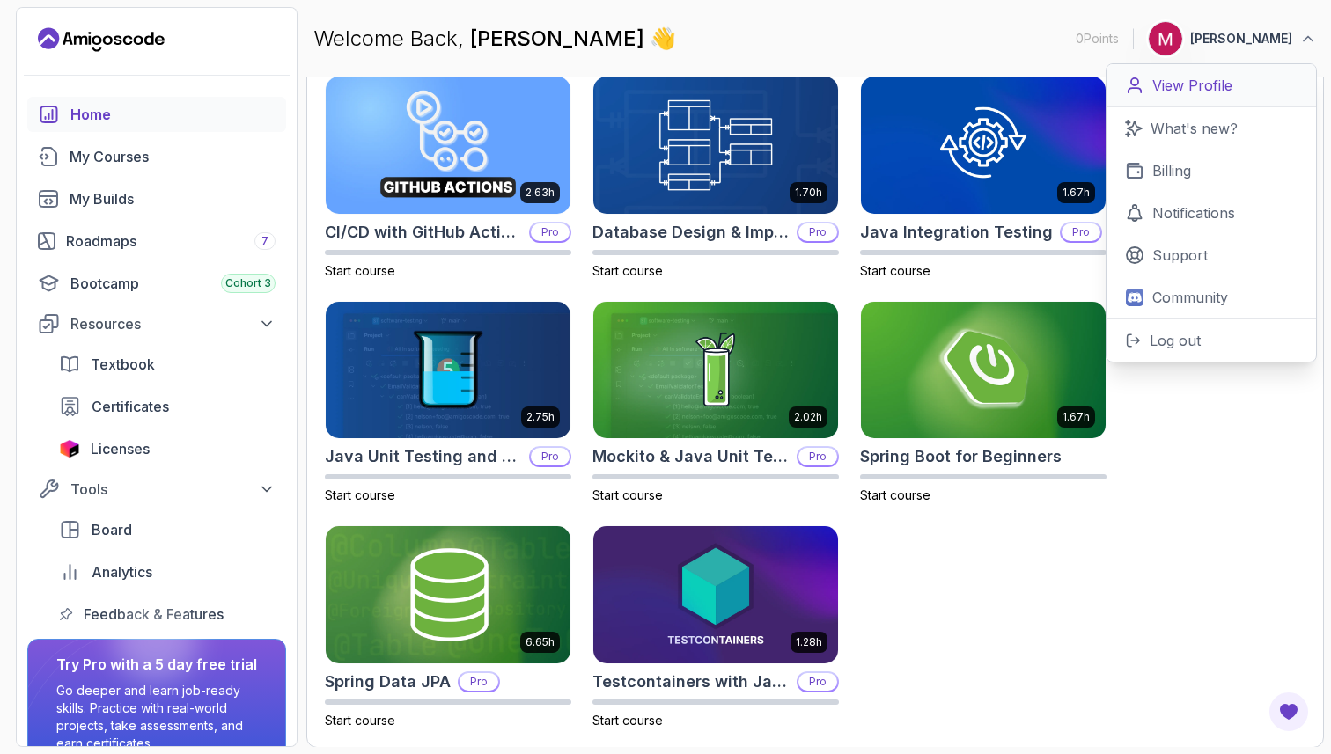
click at [1229, 88] on p "View Profile" at bounding box center [1192, 85] width 80 height 21
